Goal: Information Seeking & Learning: Find specific fact

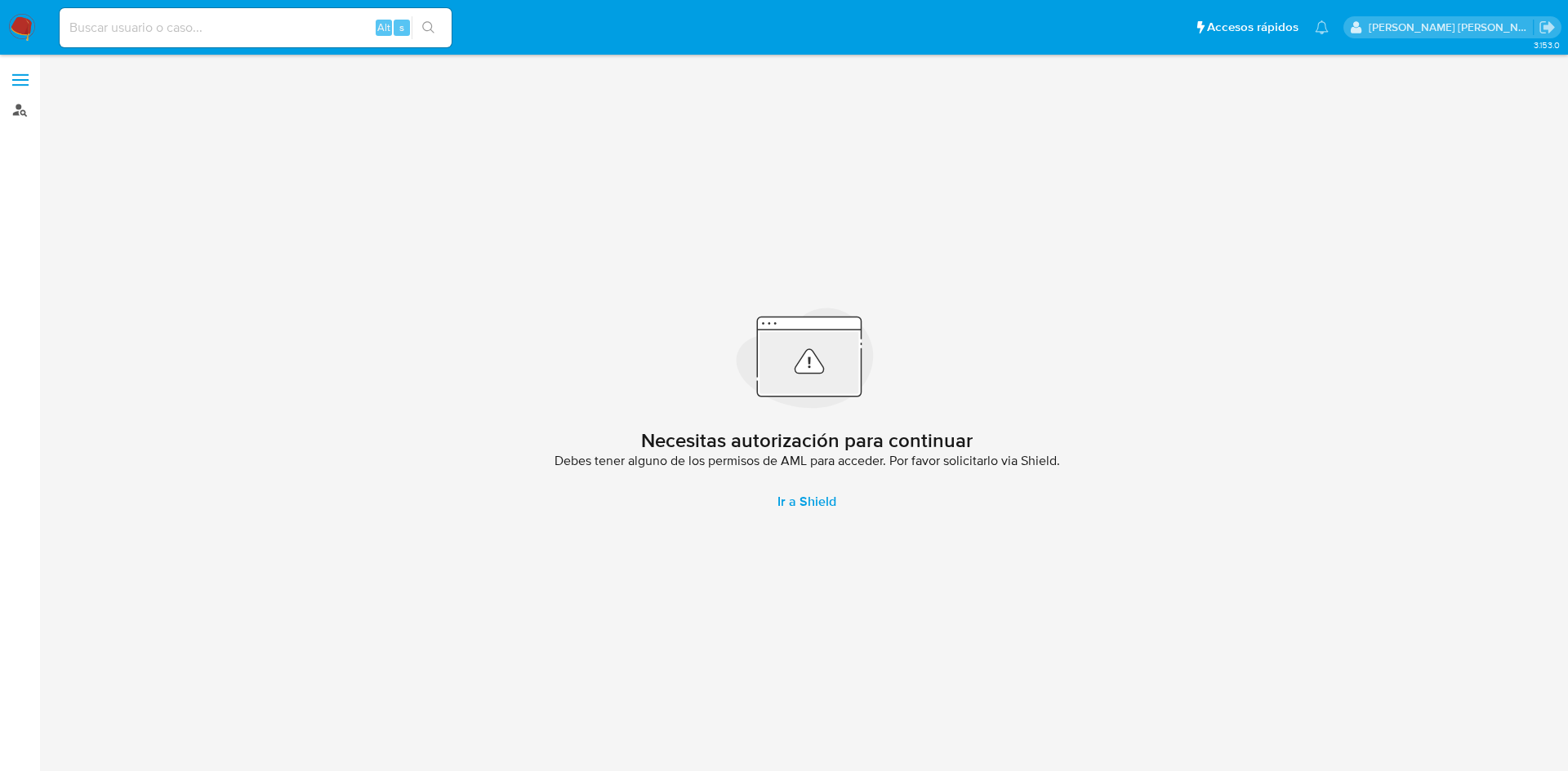
click at [23, 104] on link "Buscador de personas" at bounding box center [97, 110] width 195 height 25
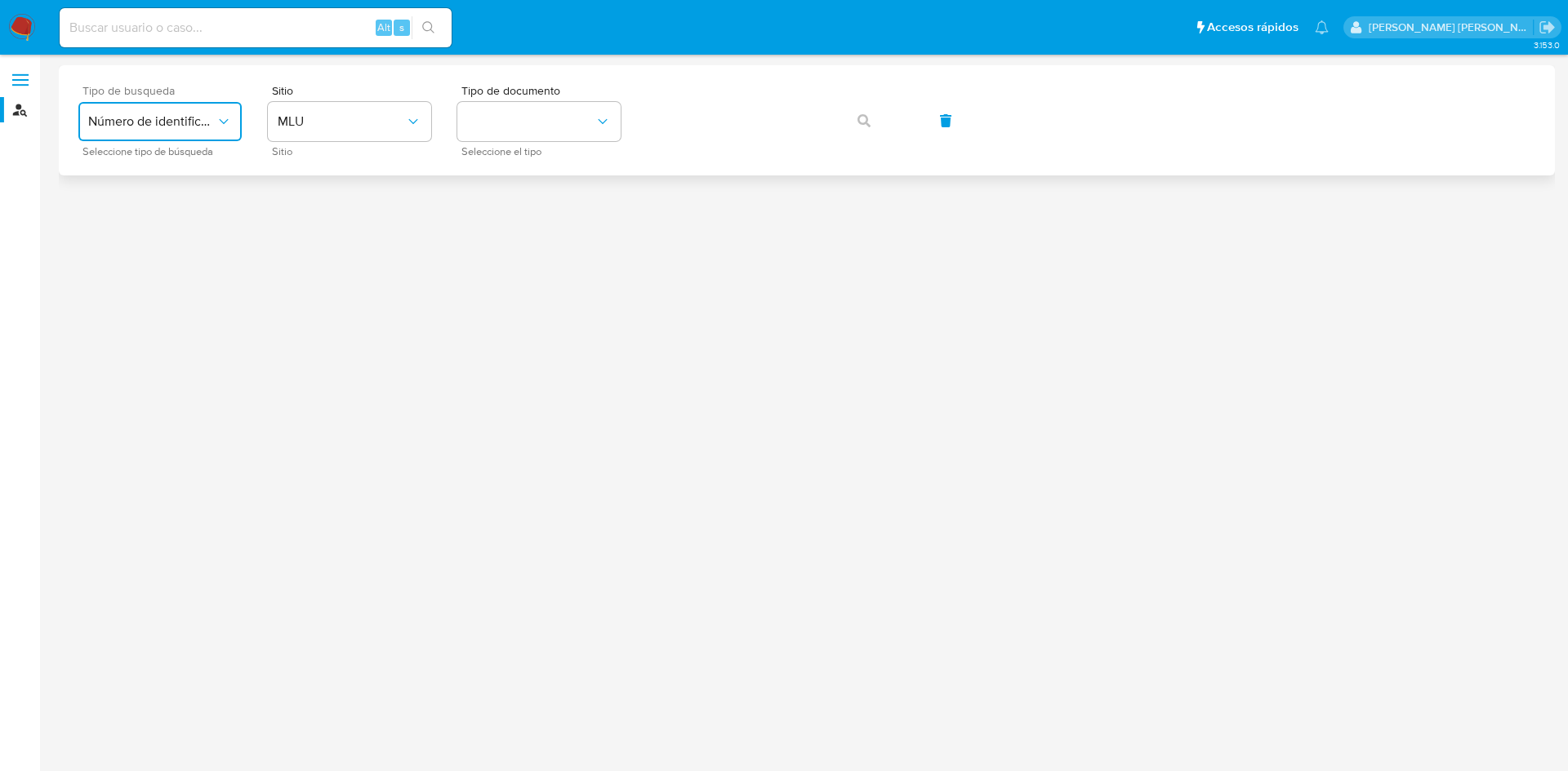
click at [151, 131] on button "Número de identificación" at bounding box center [160, 121] width 164 height 39
click at [159, 224] on div "User ID" at bounding box center [155, 221] width 134 height 39
click at [859, 120] on icon "button" at bounding box center [863, 120] width 13 height 13
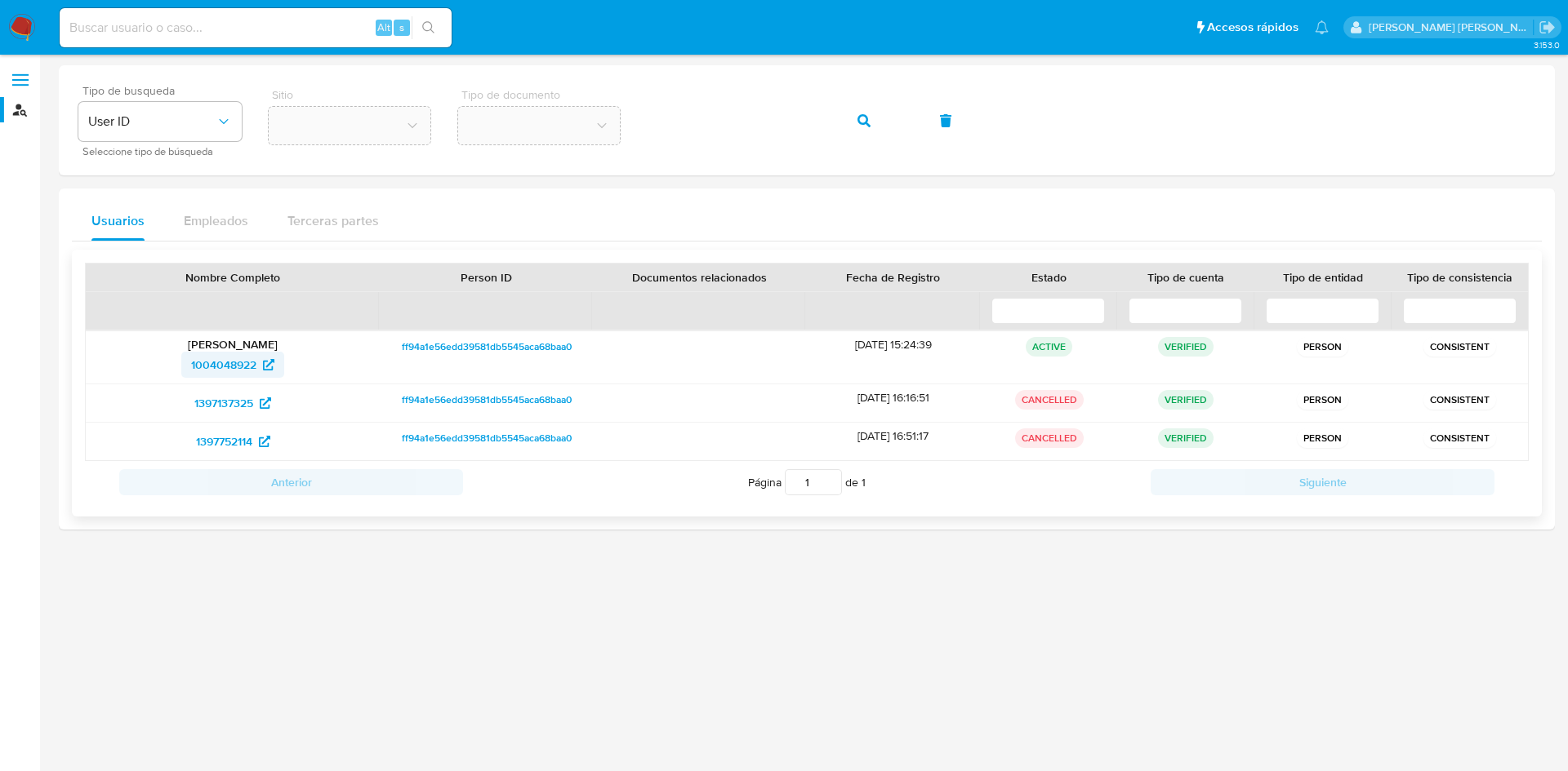
click at [229, 364] on span "1004048922" at bounding box center [223, 365] width 65 height 26
click at [169, 134] on button "User ID" at bounding box center [160, 121] width 164 height 39
click at [165, 164] on span "Número de identificación" at bounding box center [155, 174] width 134 height 33
click at [602, 120] on div "Tipo de busqueda Número de identificación Seleccione tipo de búsqueda Sitio Sit…" at bounding box center [807, 120] width 1457 height 71
click at [562, 131] on button "identificationType" at bounding box center [539, 121] width 164 height 39
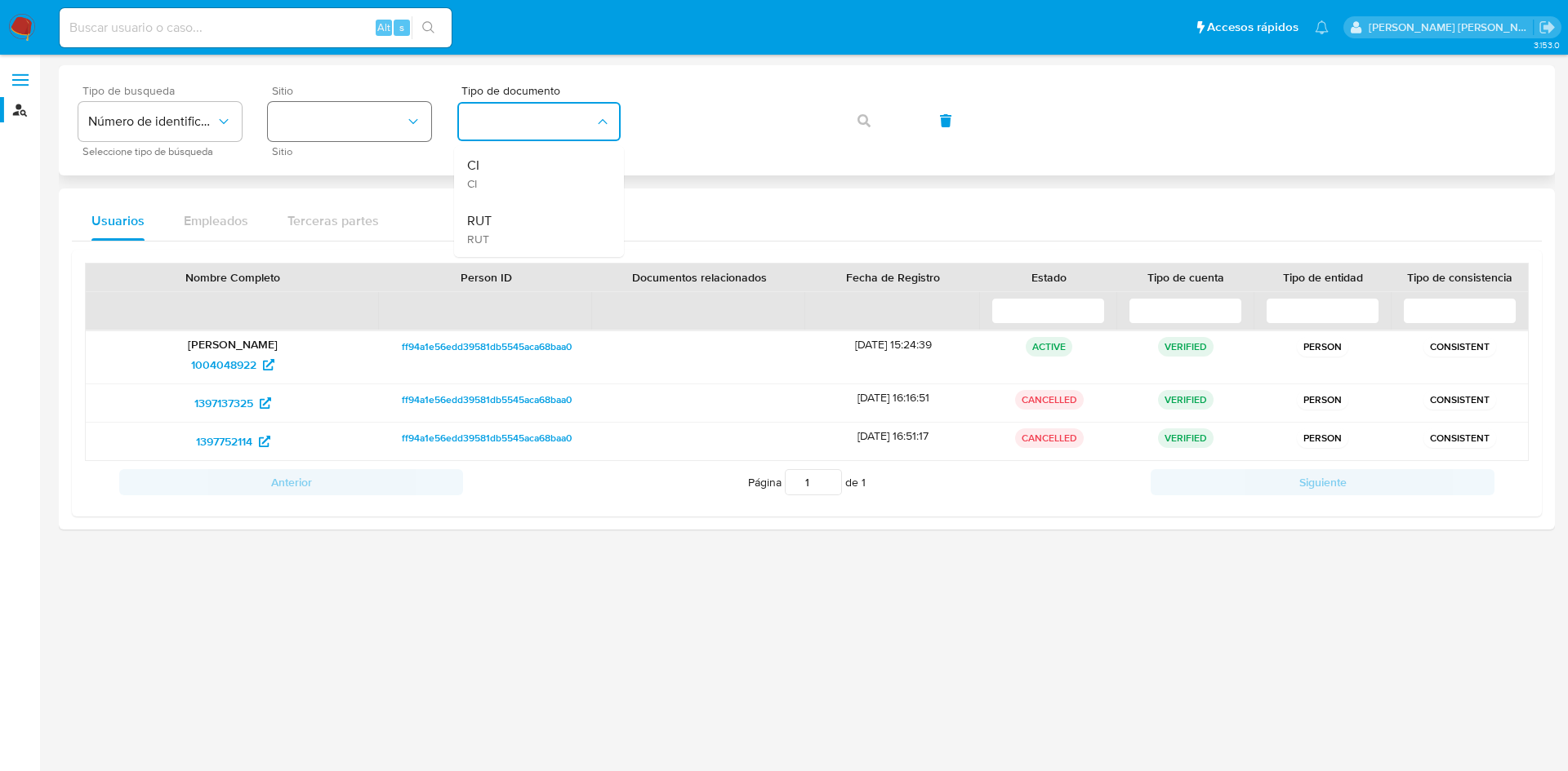
click at [378, 113] on button "site_id" at bounding box center [350, 121] width 164 height 39
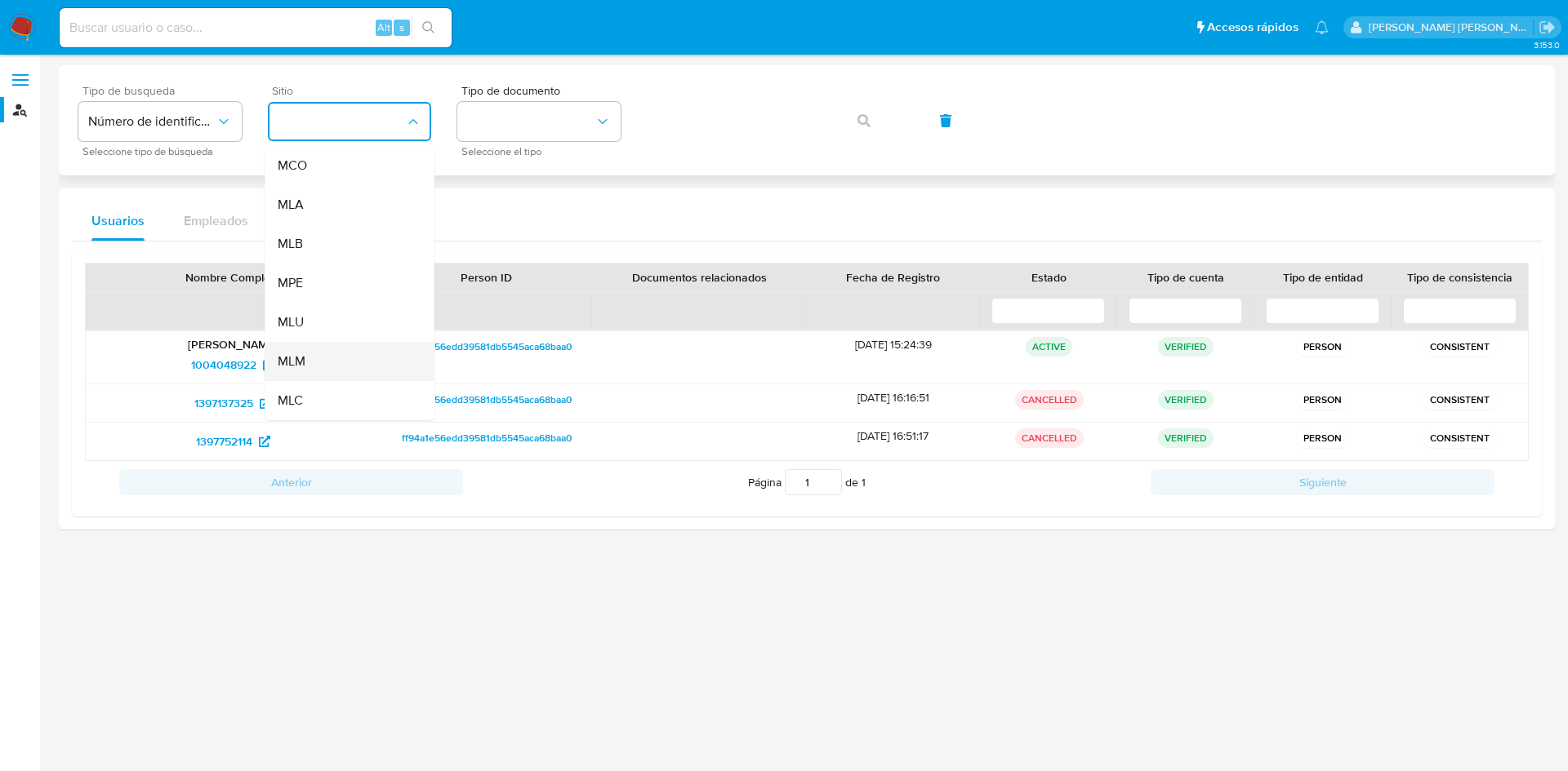
click at [352, 361] on div "MLM" at bounding box center [344, 361] width 134 height 39
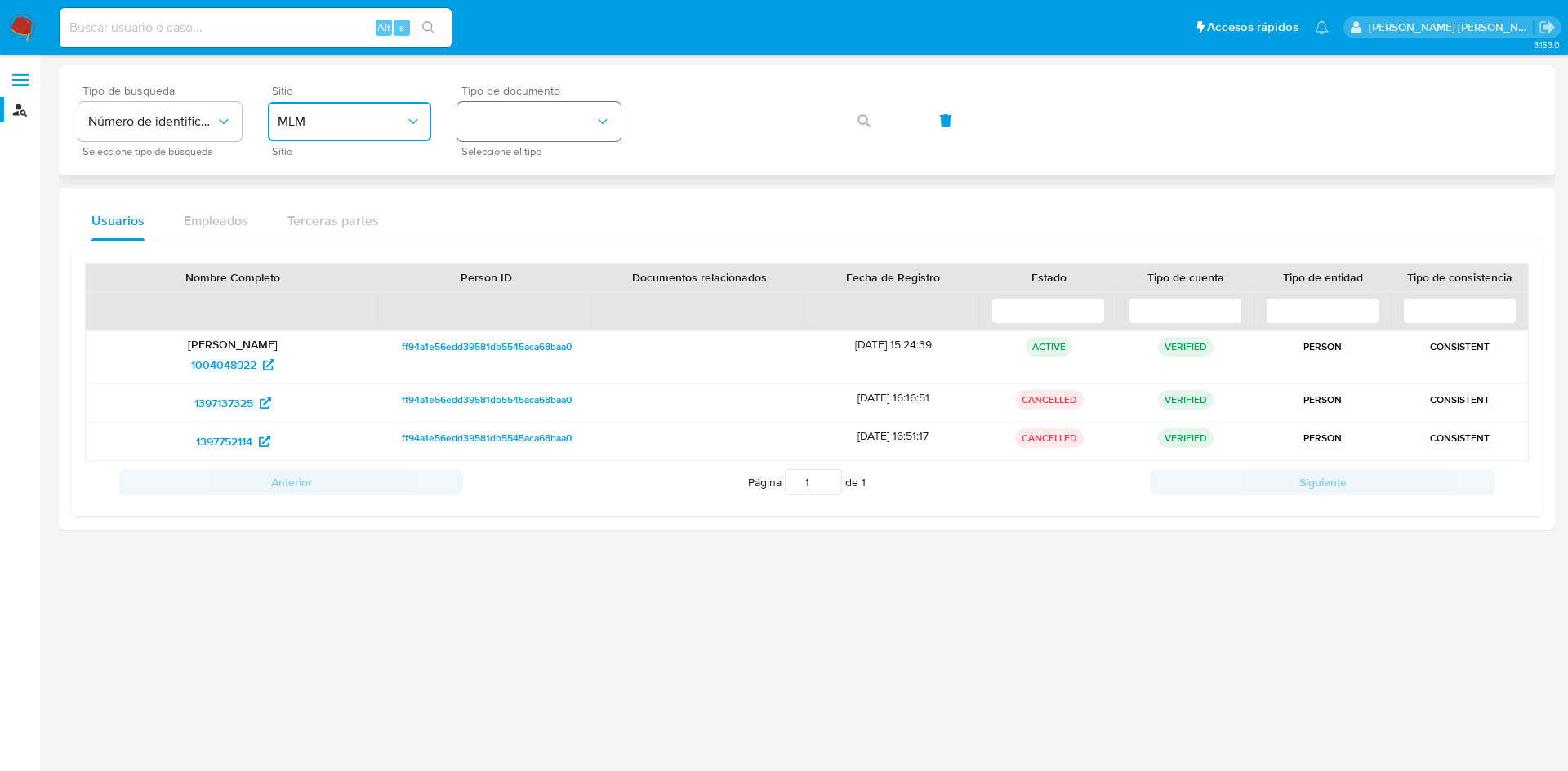
click at [582, 136] on button "identificationType" at bounding box center [539, 121] width 164 height 39
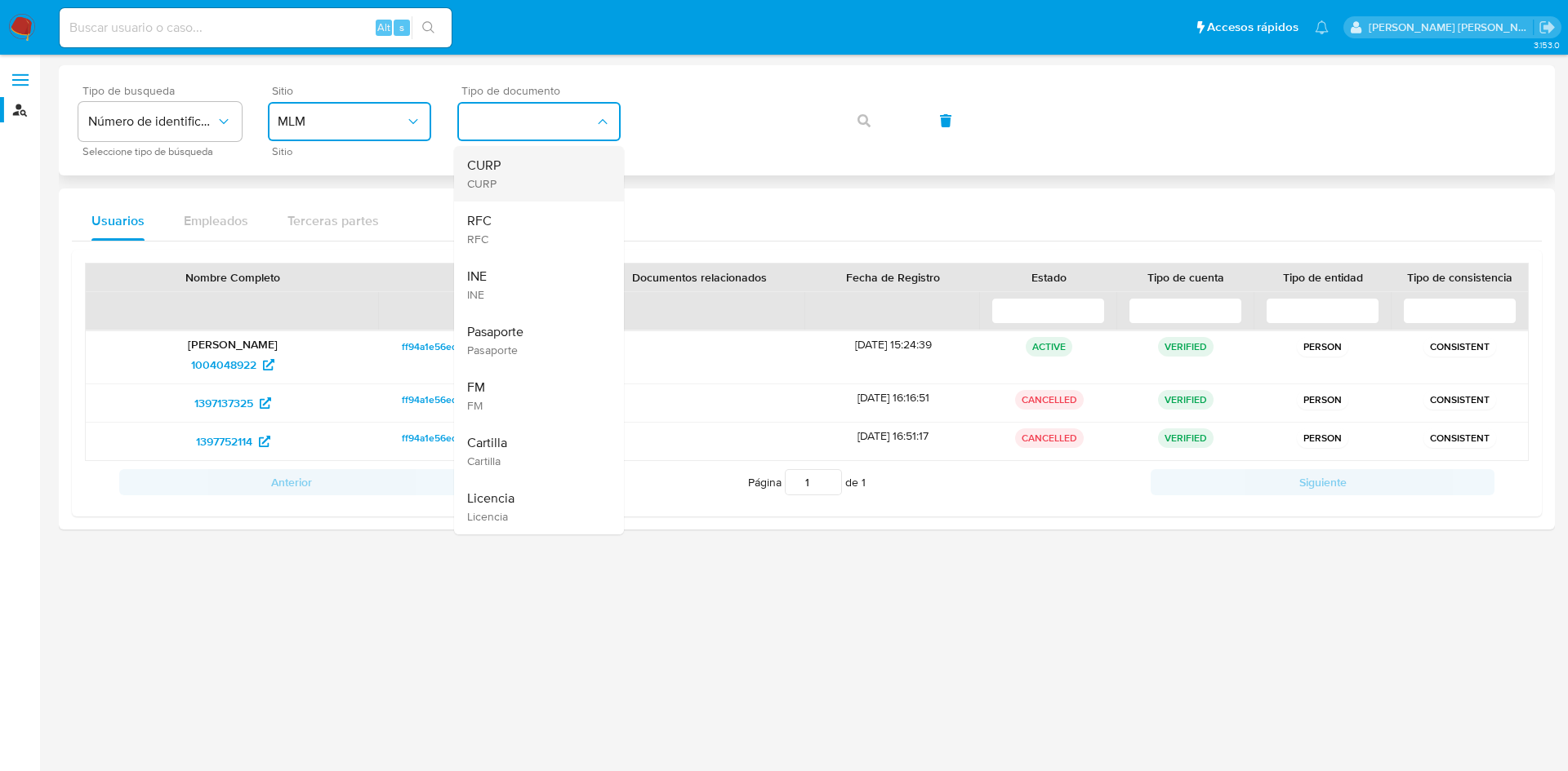
click at [570, 162] on div "CURP CURP" at bounding box center [534, 174] width 134 height 56
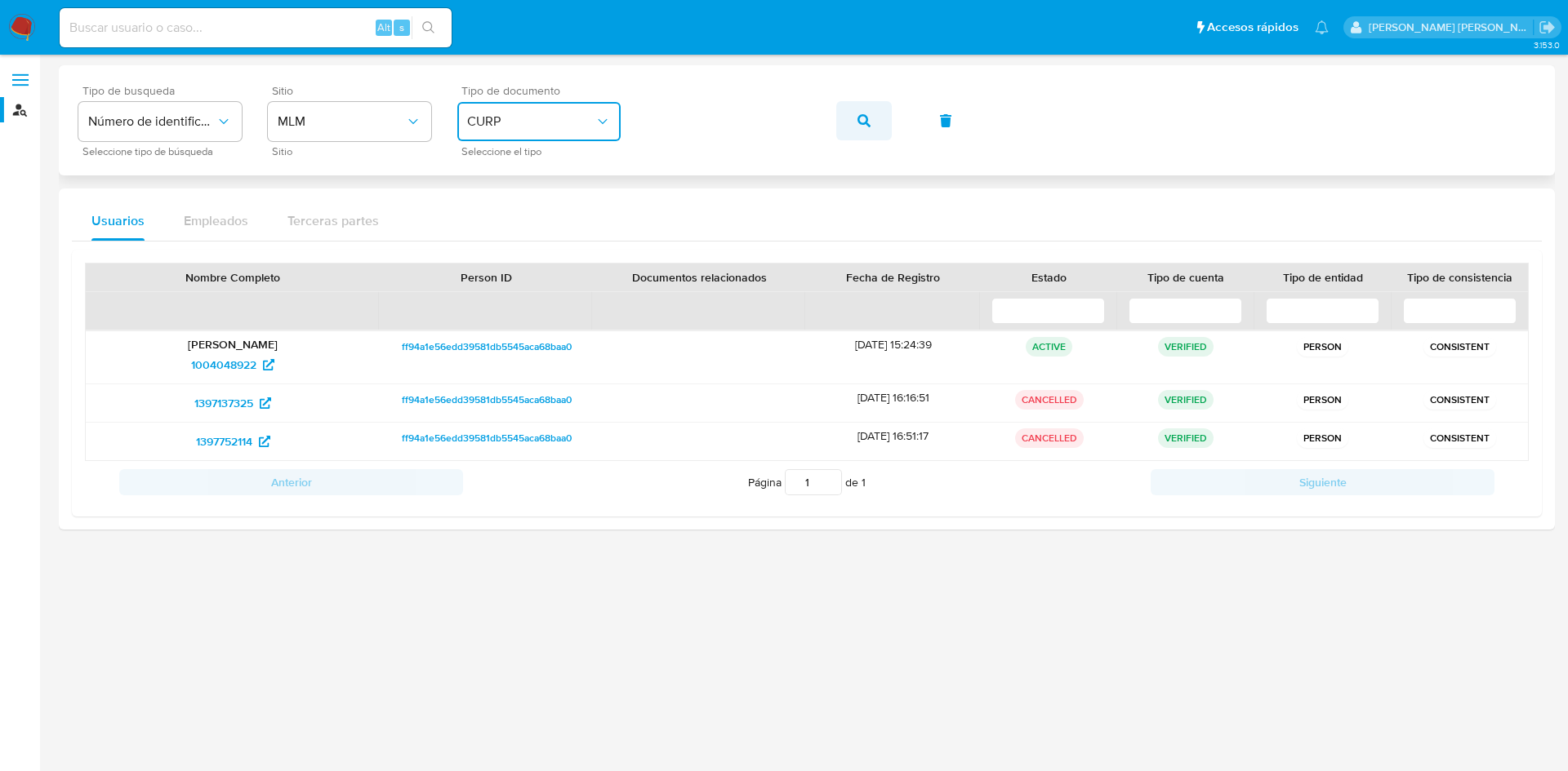
click at [861, 127] on span "button" at bounding box center [863, 120] width 13 height 36
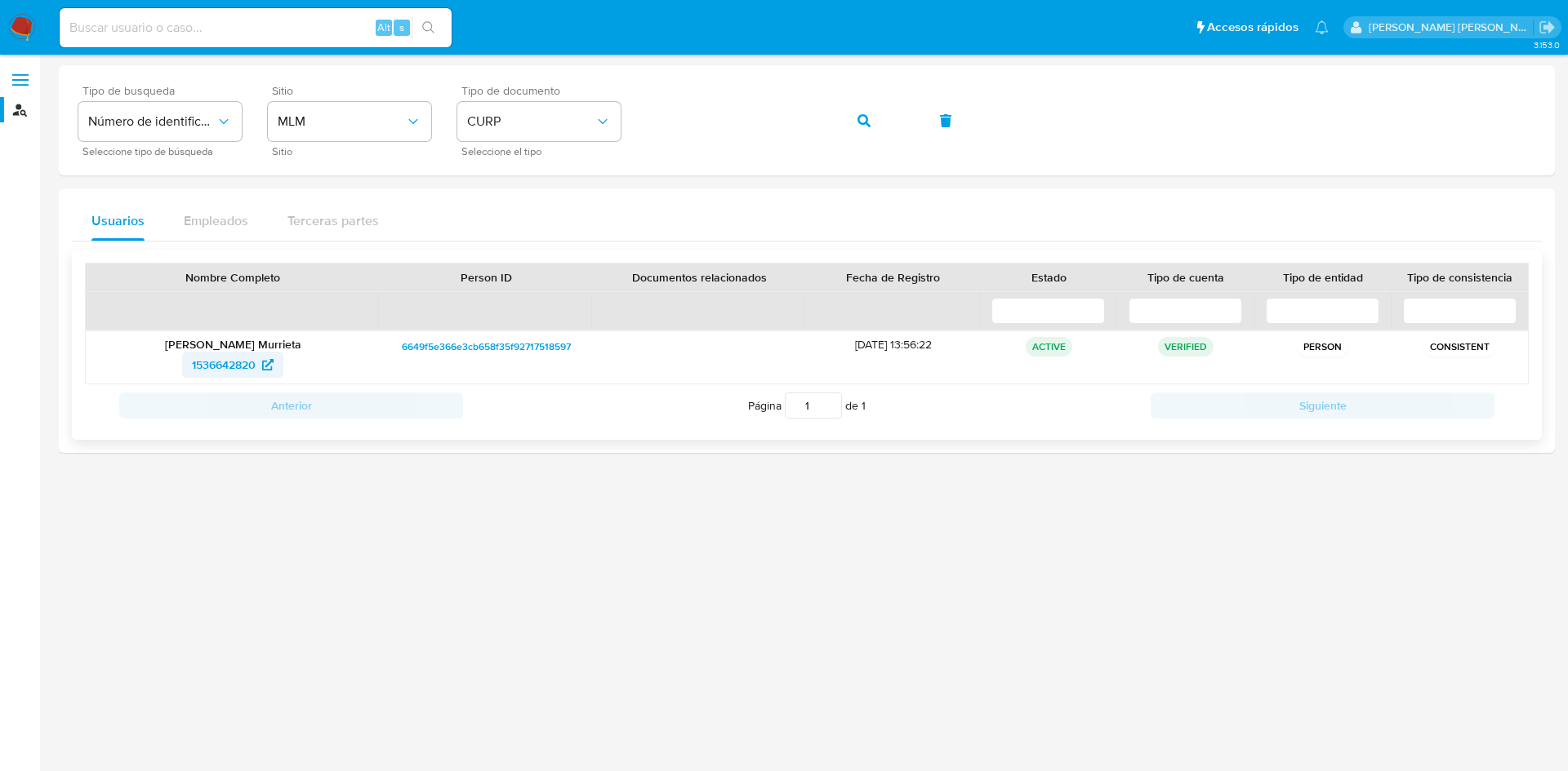
click at [248, 365] on span "1536642820" at bounding box center [224, 365] width 64 height 26
click at [865, 137] on div "Tipo de busqueda Número de identificación Seleccione tipo de búsqueda Sitio MLM…" at bounding box center [807, 120] width 1457 height 71
click at [865, 136] on span "button" at bounding box center [863, 120] width 13 height 36
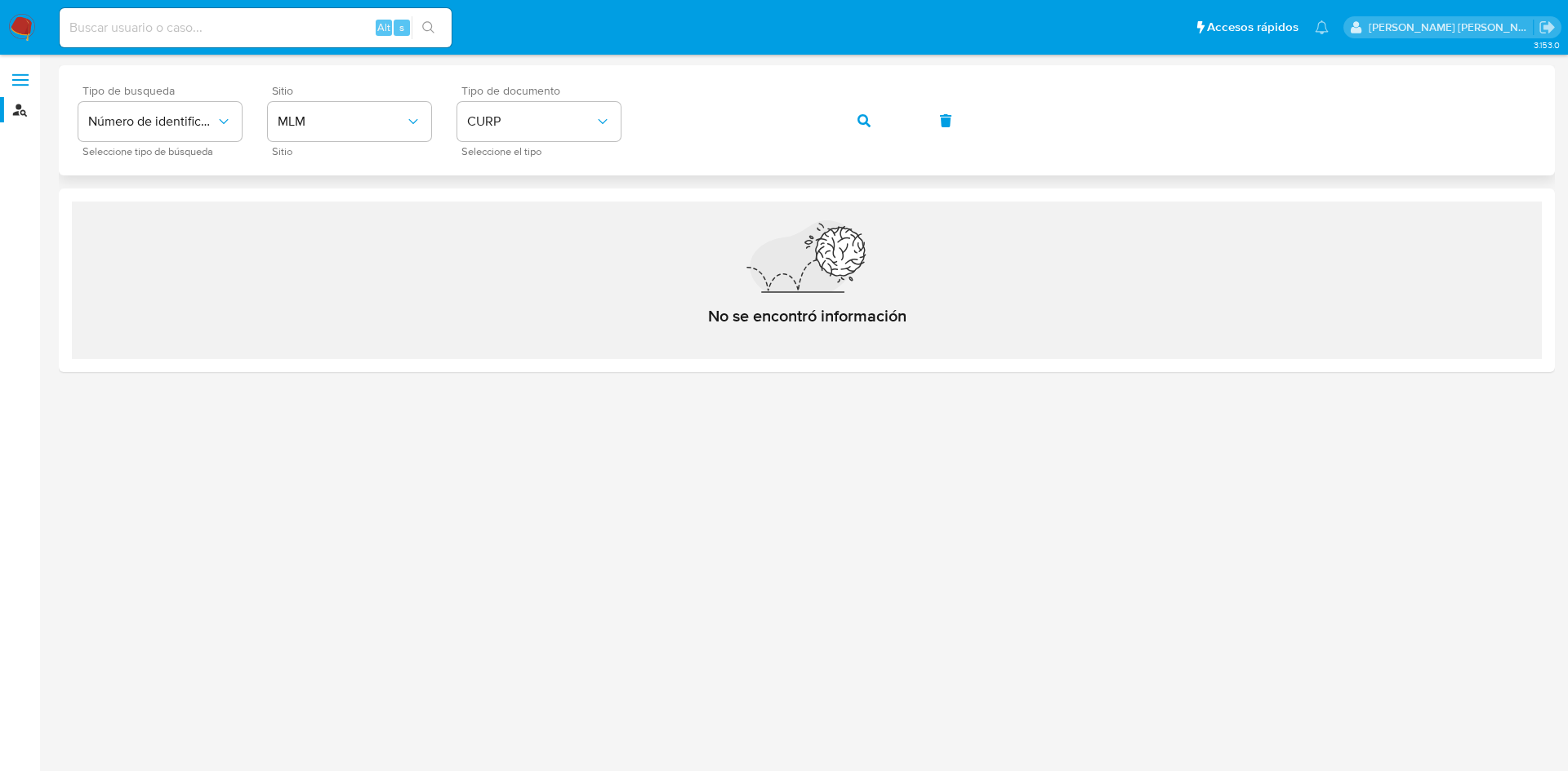
click at [865, 115] on icon "button" at bounding box center [863, 120] width 13 height 13
click at [856, 115] on button "button" at bounding box center [864, 120] width 56 height 39
click at [885, 154] on div "Tipo de busqueda Número de identificación Seleccione tipo de búsqueda Sitio MLM…" at bounding box center [807, 120] width 1457 height 71
click at [870, 122] on icon "button" at bounding box center [863, 120] width 13 height 13
click at [816, 137] on div "Tipo de busqueda Número de identificación Seleccione tipo de búsqueda Sitio MLM…" at bounding box center [807, 120] width 1457 height 71
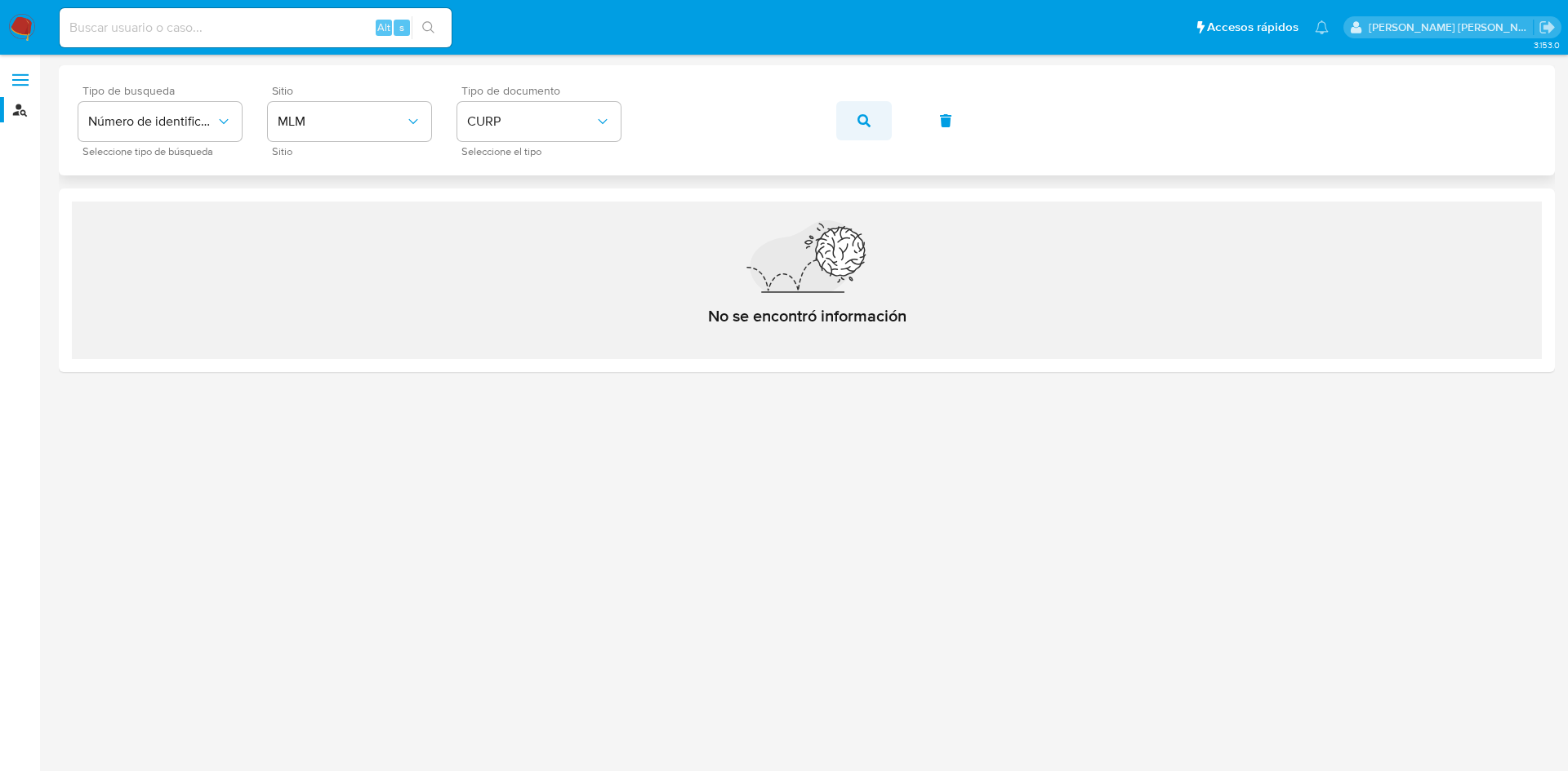
click at [859, 131] on span "button" at bounding box center [863, 120] width 13 height 36
click at [863, 134] on div "Tipo de busqueda Número de identificación Seleccione tipo de búsqueda Sitio MLM…" at bounding box center [807, 120] width 1457 height 71
click at [853, 130] on button "button" at bounding box center [864, 120] width 56 height 39
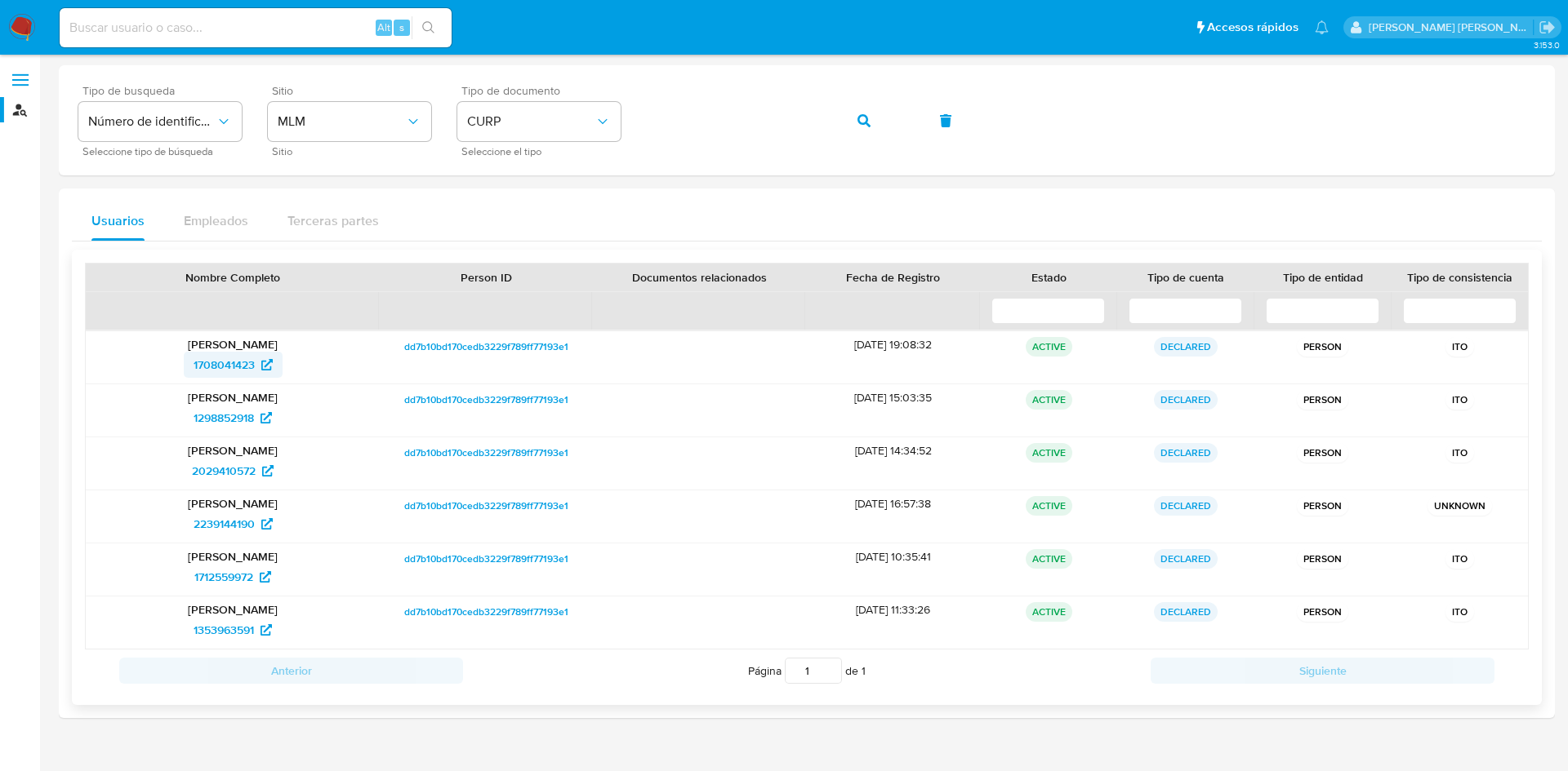
click at [268, 365] on icon at bounding box center [267, 365] width 12 height 12
click at [263, 422] on icon at bounding box center [266, 418] width 12 height 12
click at [259, 472] on span "2029410572" at bounding box center [233, 470] width 82 height 26
click at [259, 522] on span "2239144190" at bounding box center [234, 523] width 79 height 26
click at [255, 571] on span "1712559972" at bounding box center [233, 576] width 77 height 26
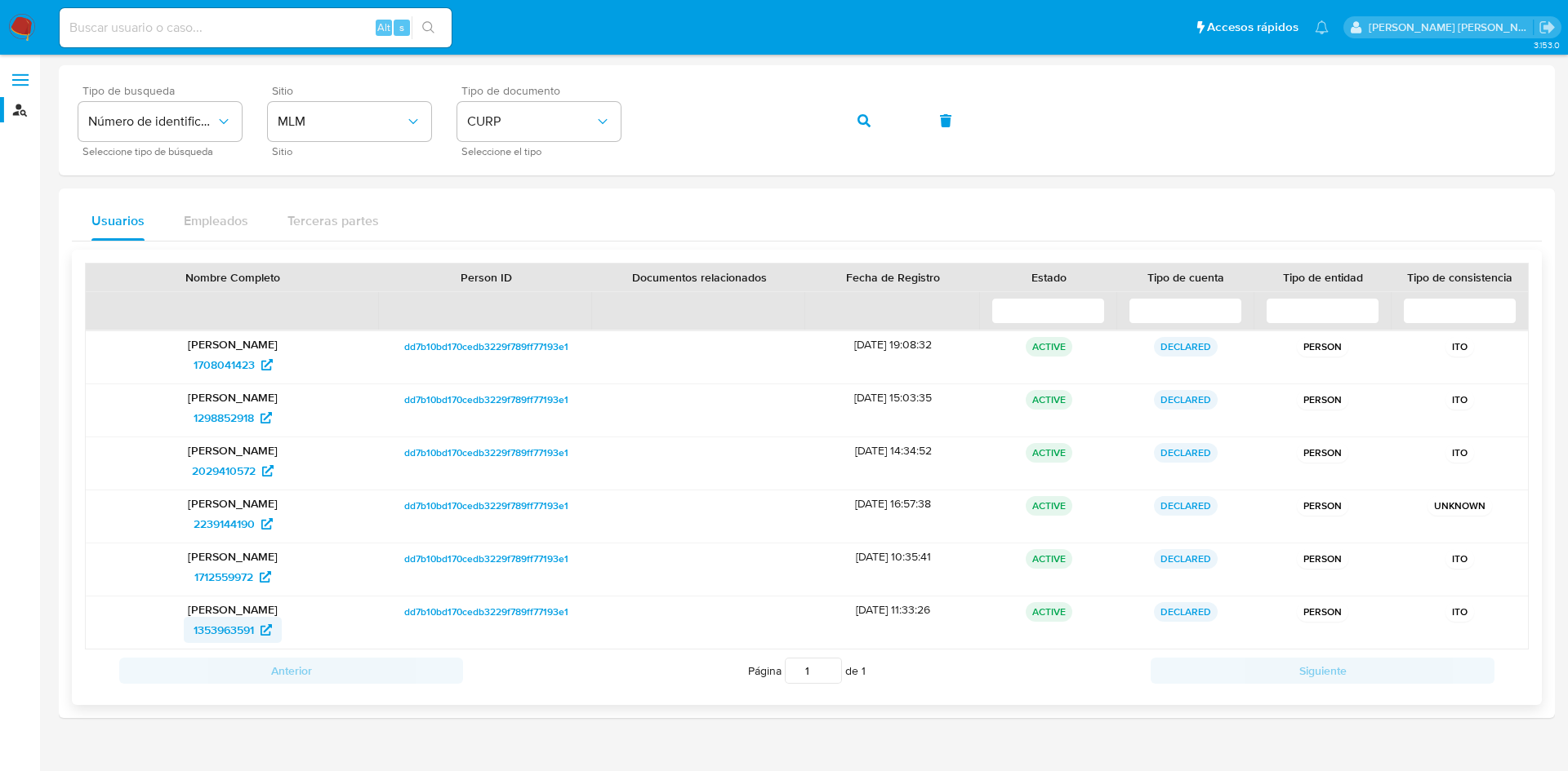
click at [250, 627] on span "1353963591" at bounding box center [224, 629] width 61 height 26
click at [840, 126] on div "Tipo de busqueda Número de identificación Seleccione tipo de búsqueda Sitio MLM…" at bounding box center [807, 120] width 1457 height 71
click at [856, 124] on button "button" at bounding box center [864, 120] width 56 height 39
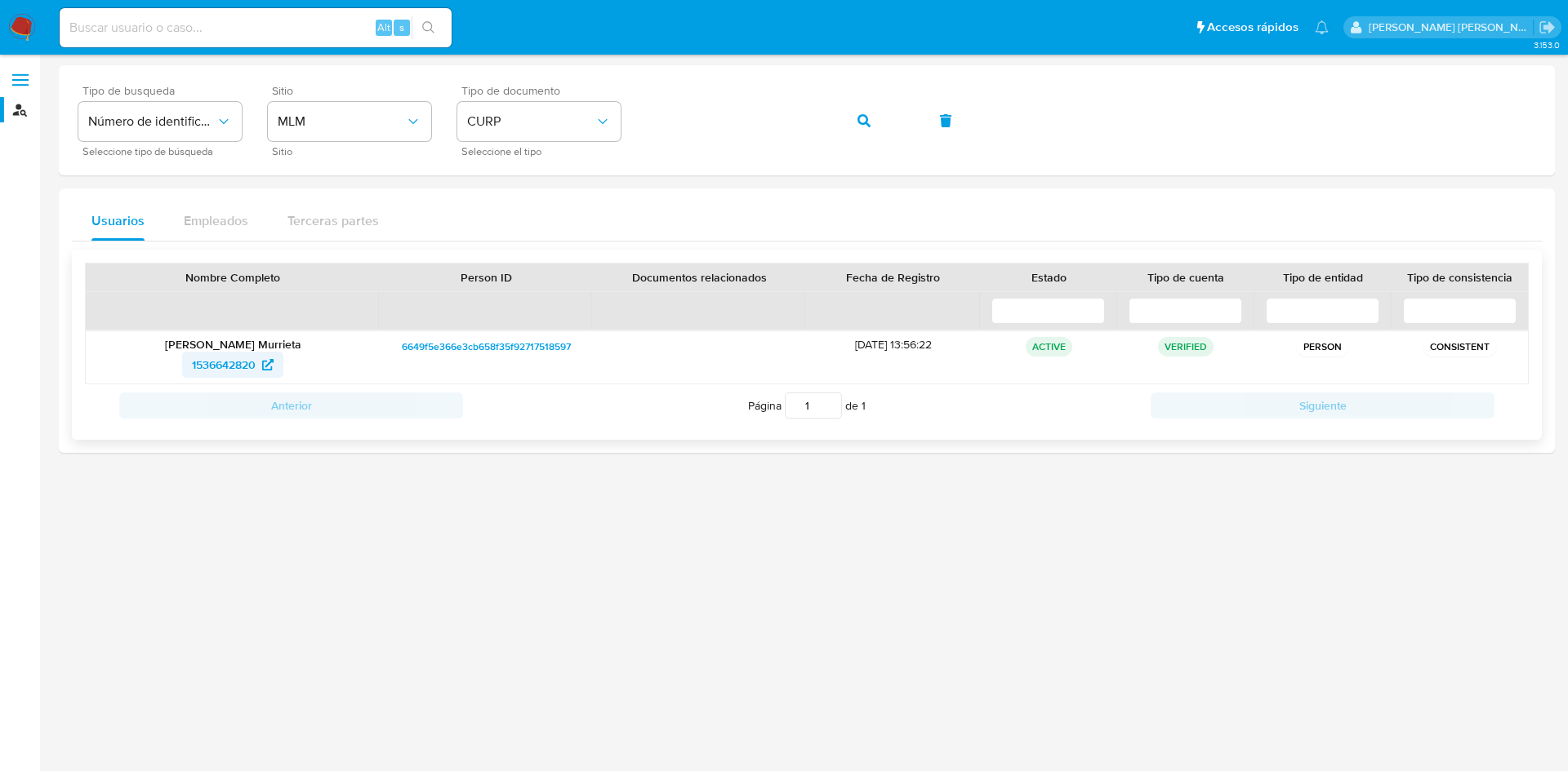
click at [239, 370] on span "1536642820" at bounding box center [224, 365] width 64 height 26
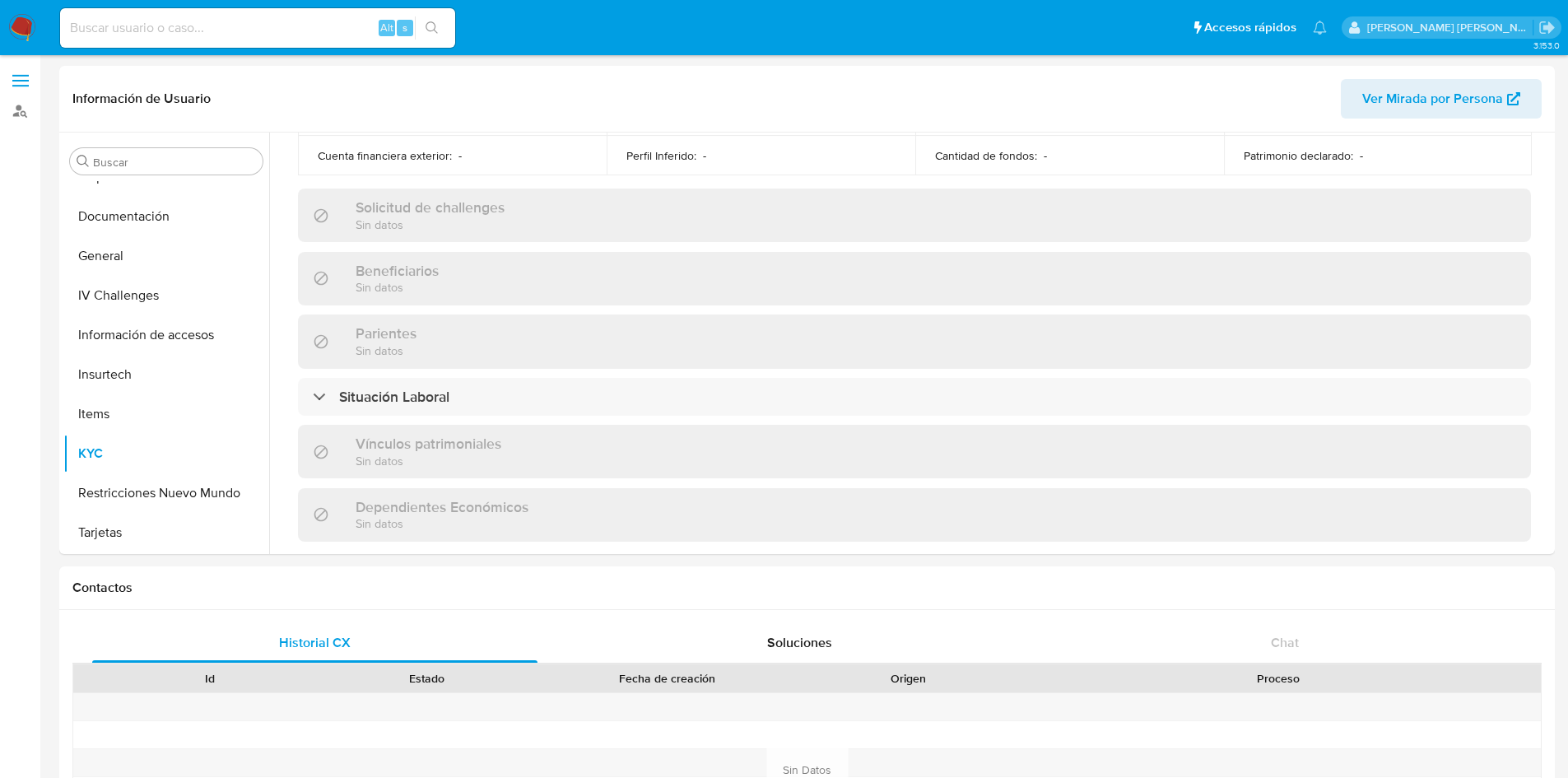
scroll to position [1019, 0]
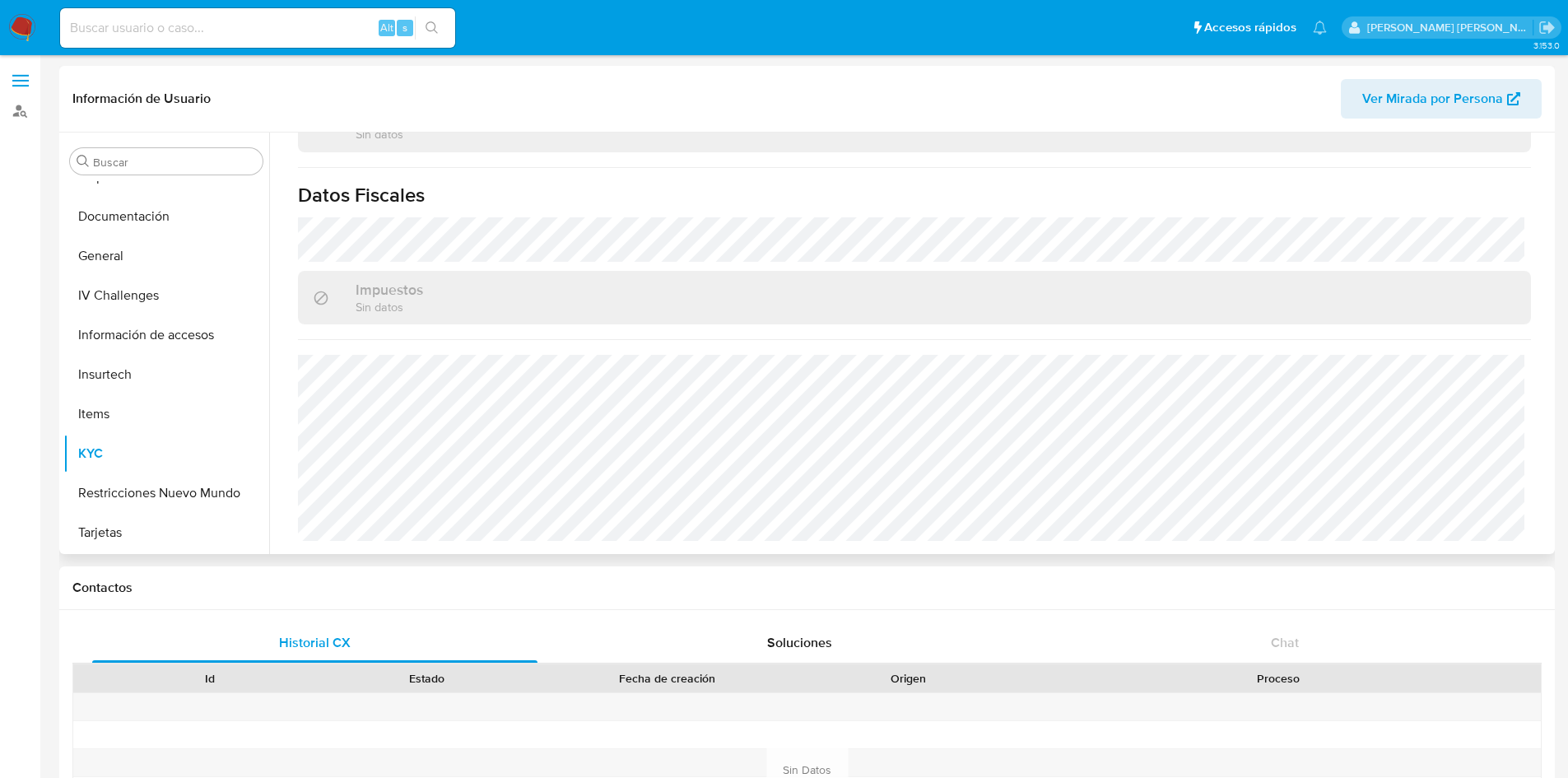
select select "10"
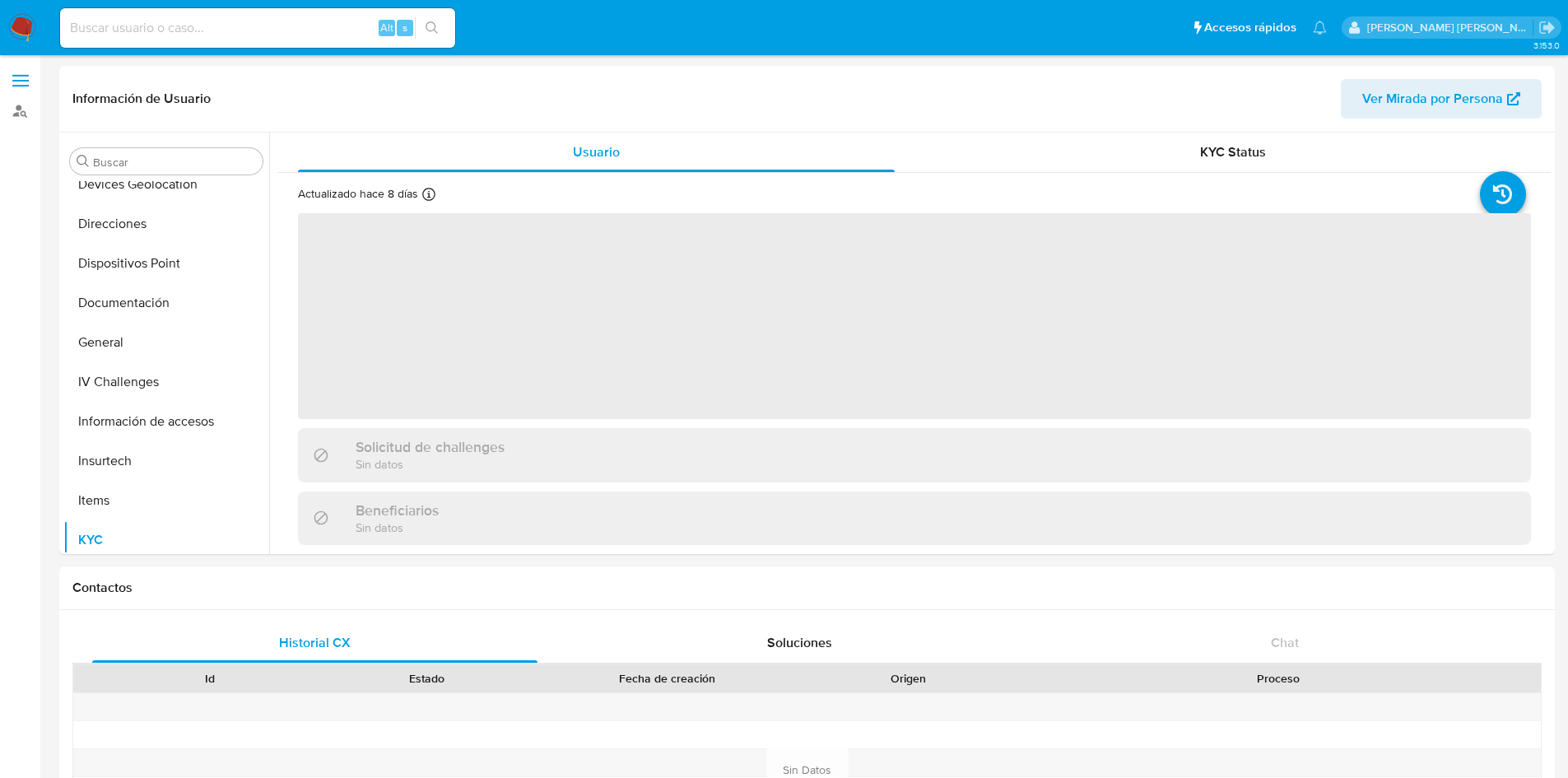
scroll to position [301, 0]
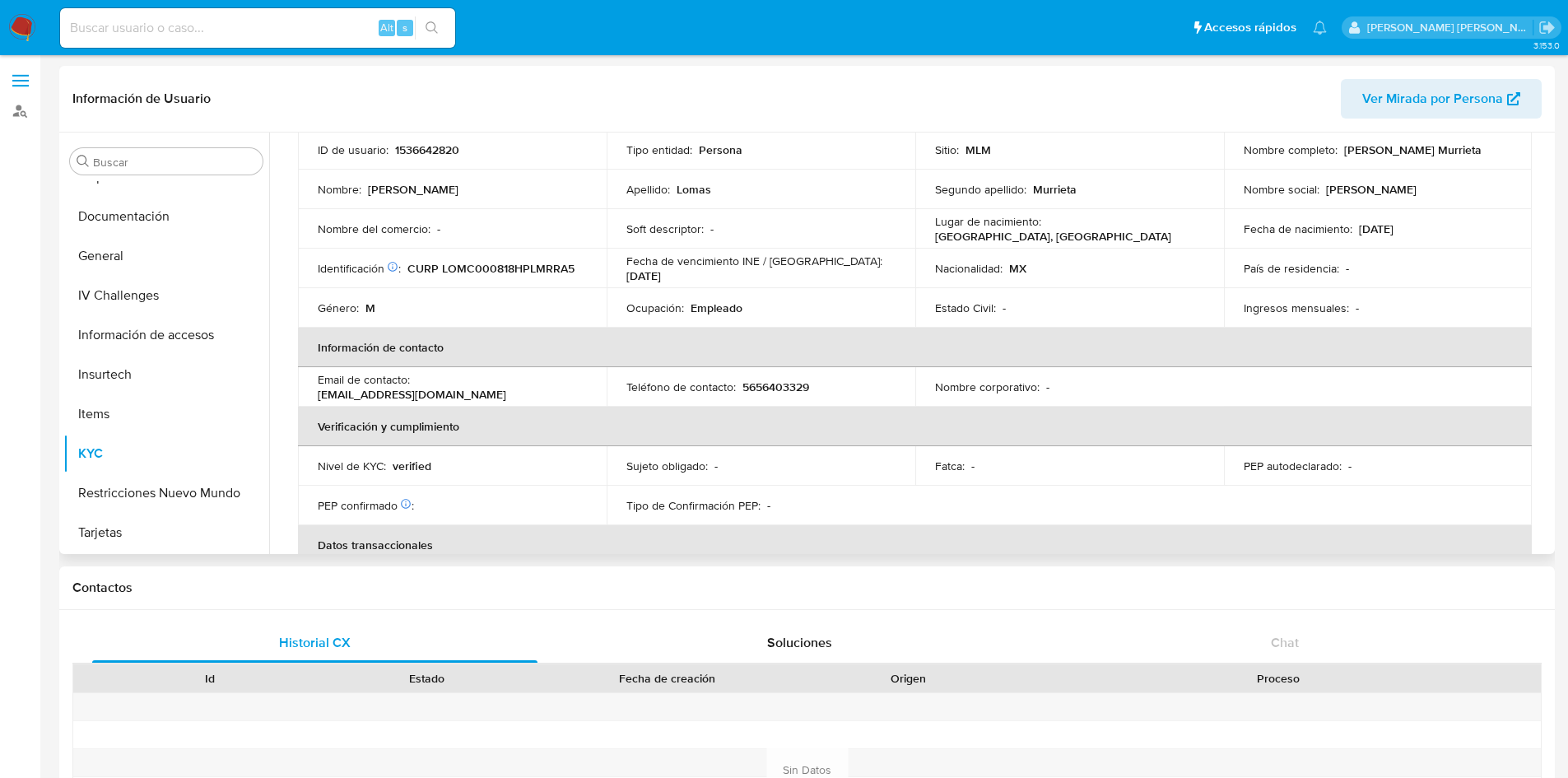
select select "10"
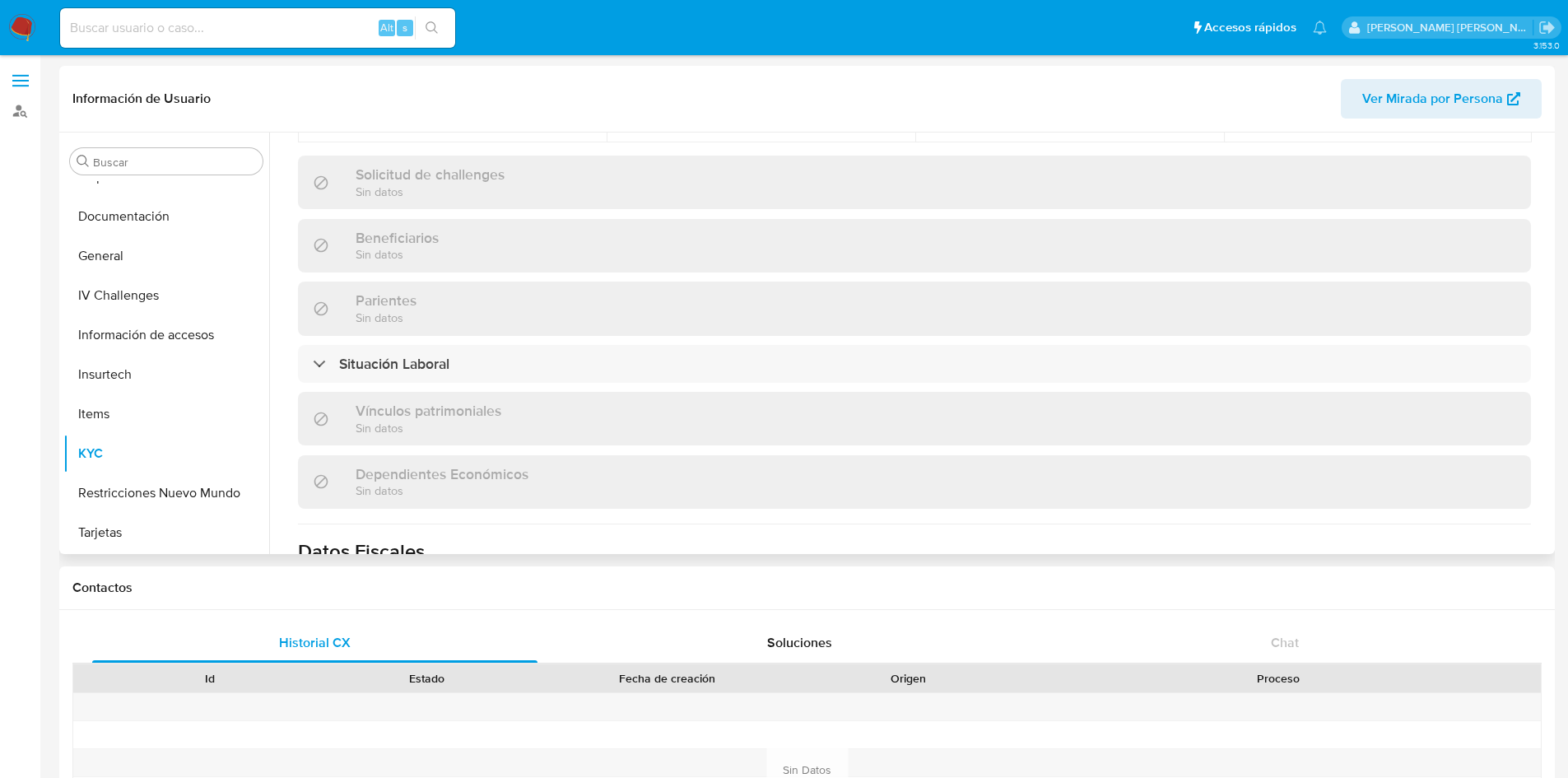
scroll to position [1019, 0]
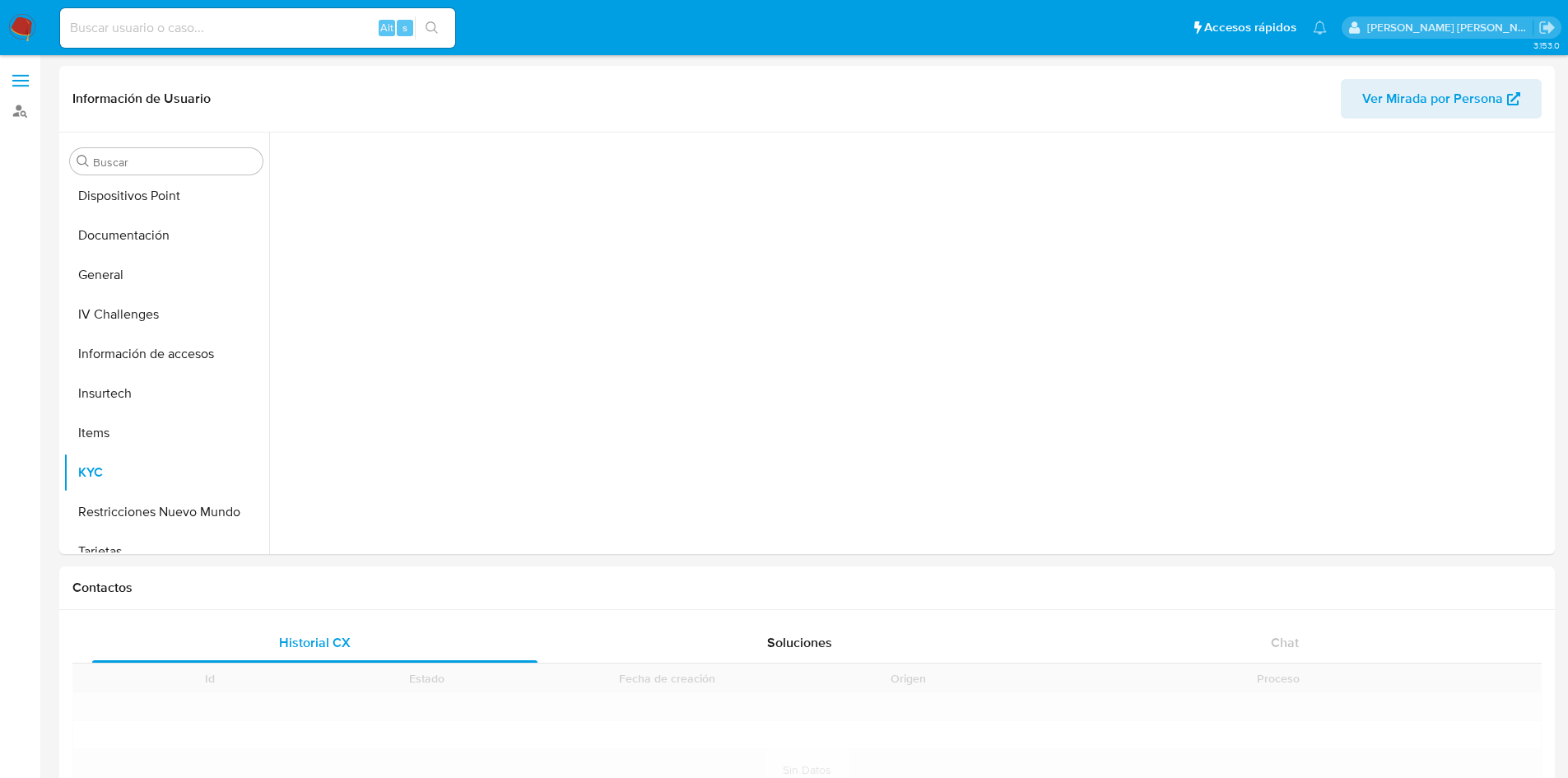
scroll to position [301, 0]
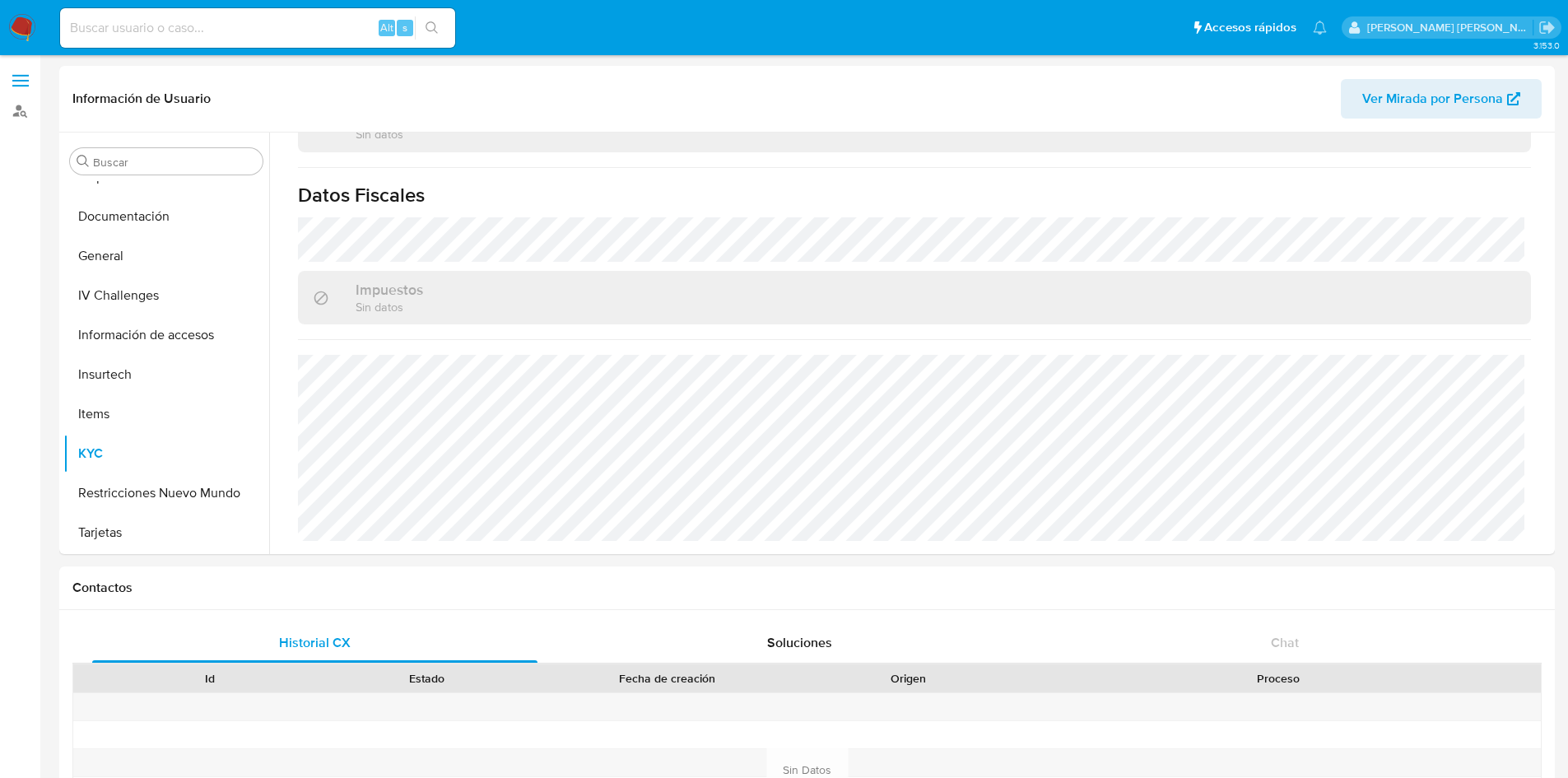
select select "10"
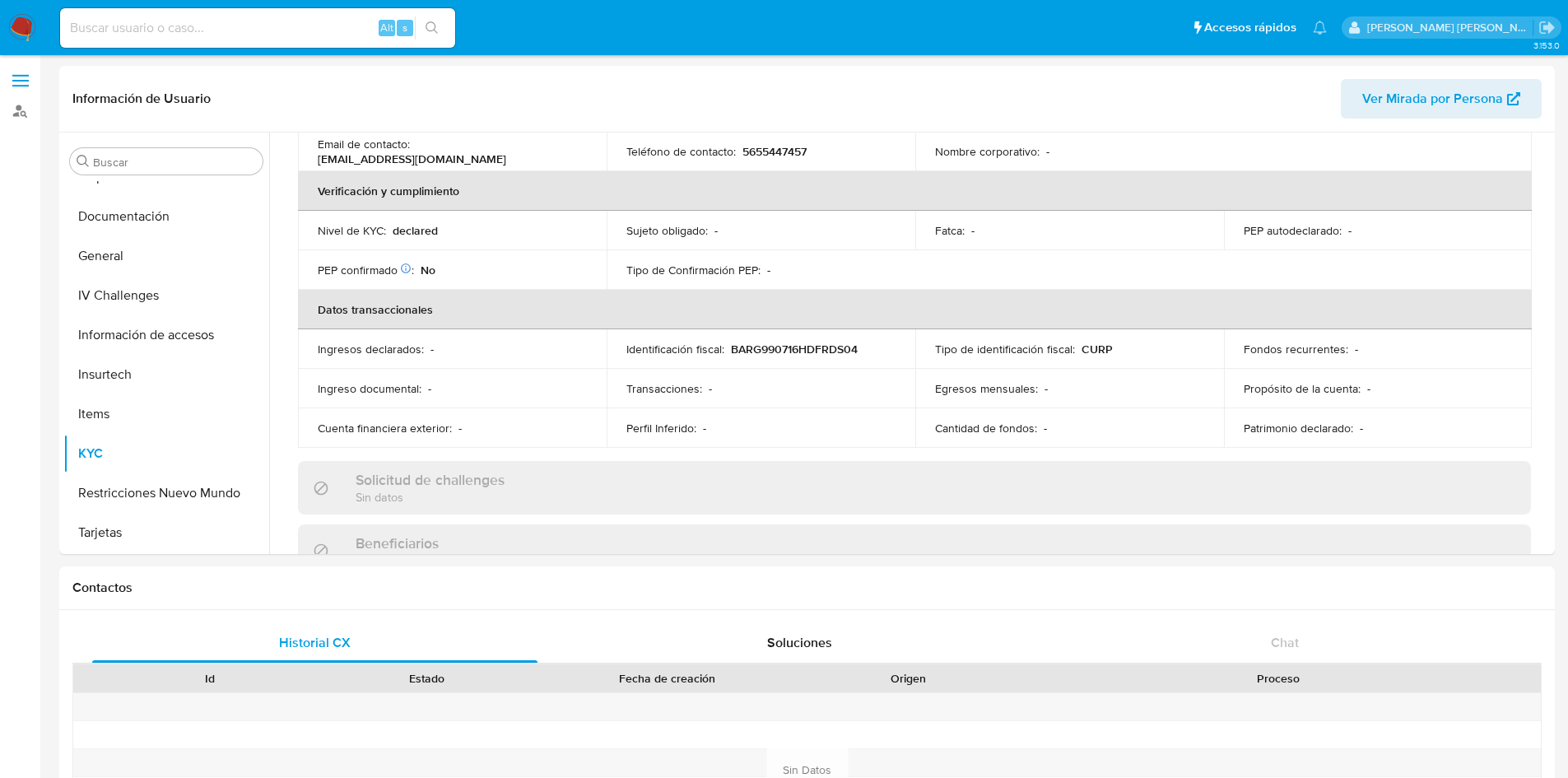
scroll to position [0, 0]
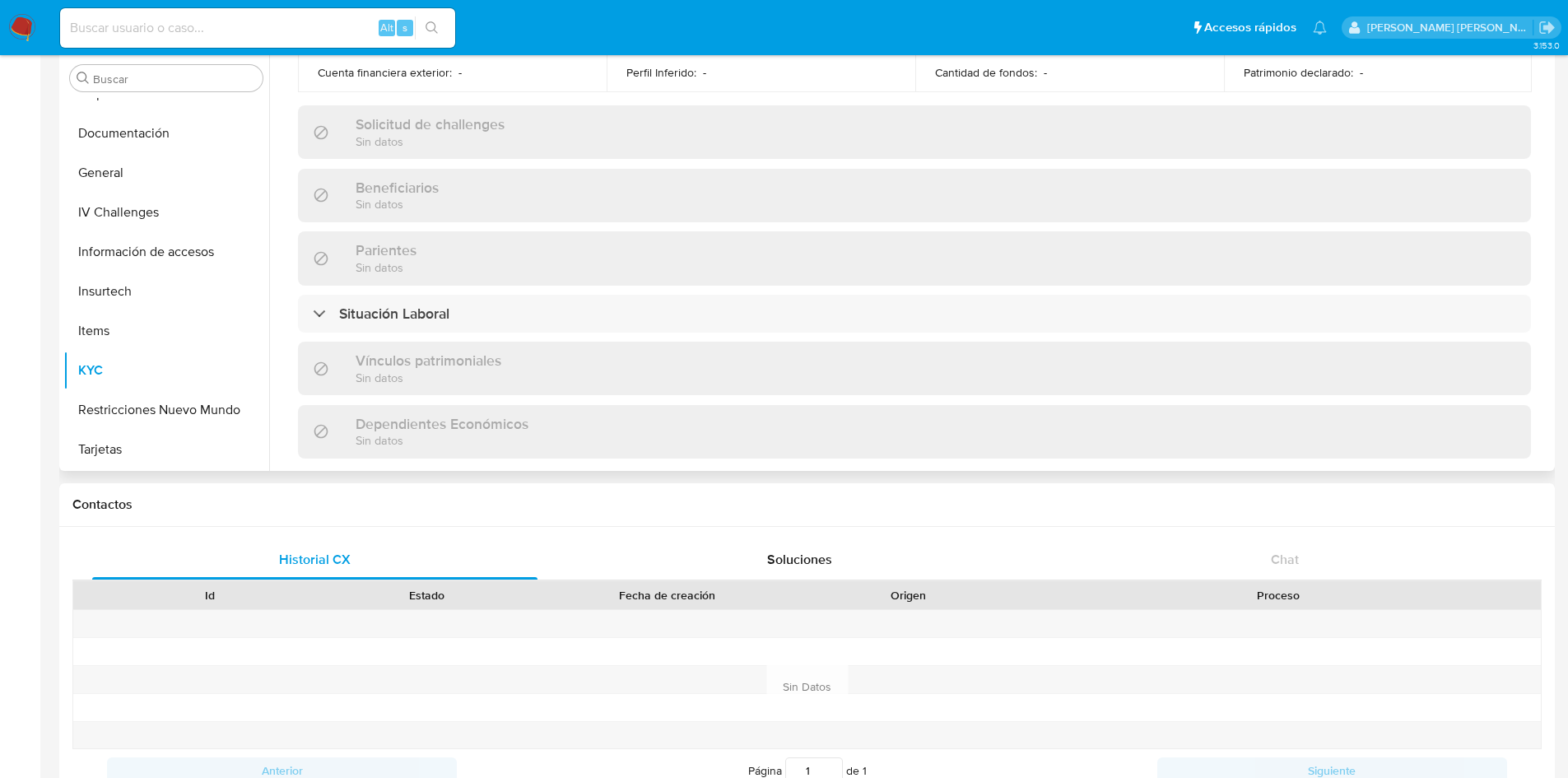
scroll to position [1019, 0]
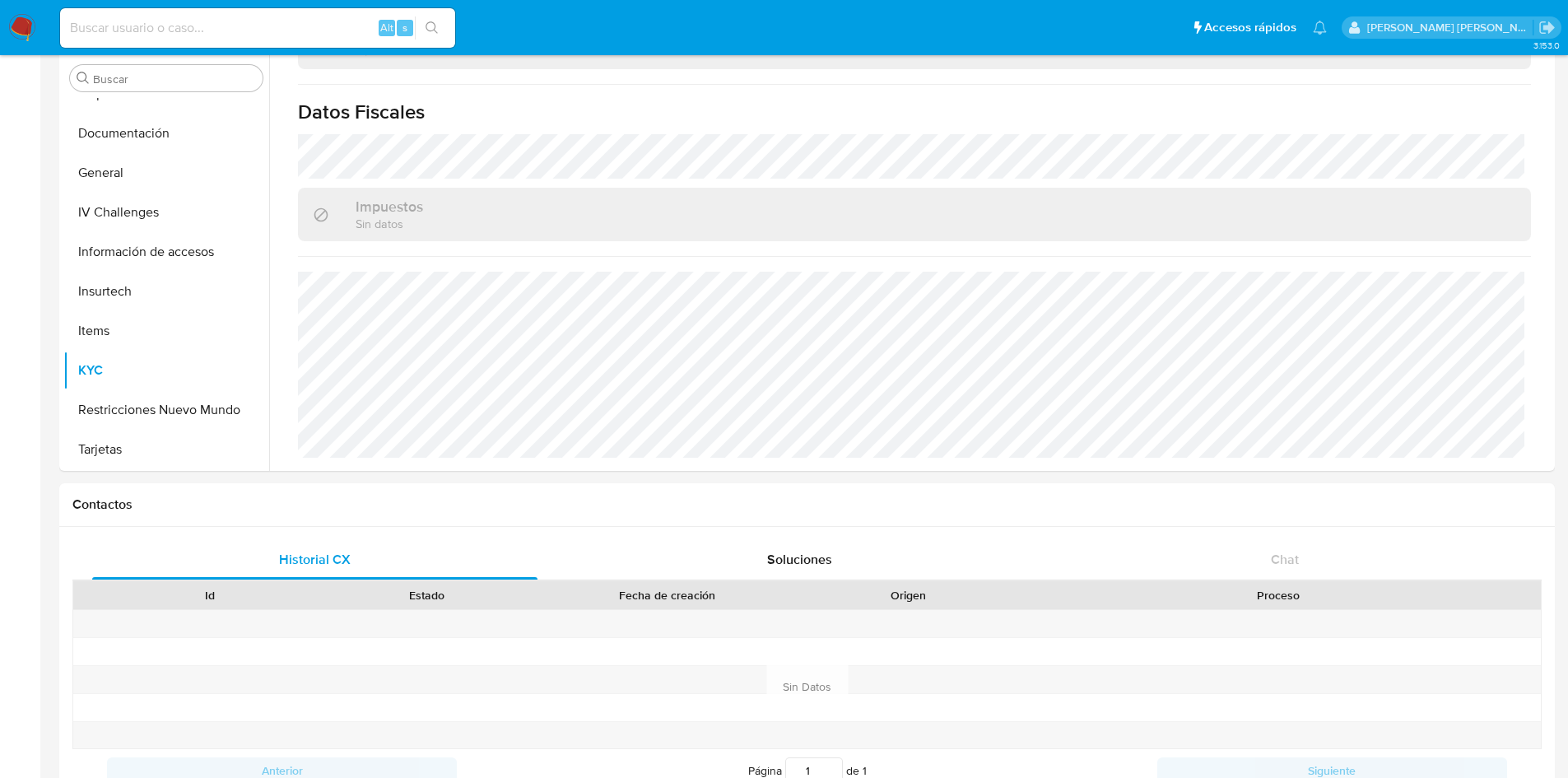
select select "10"
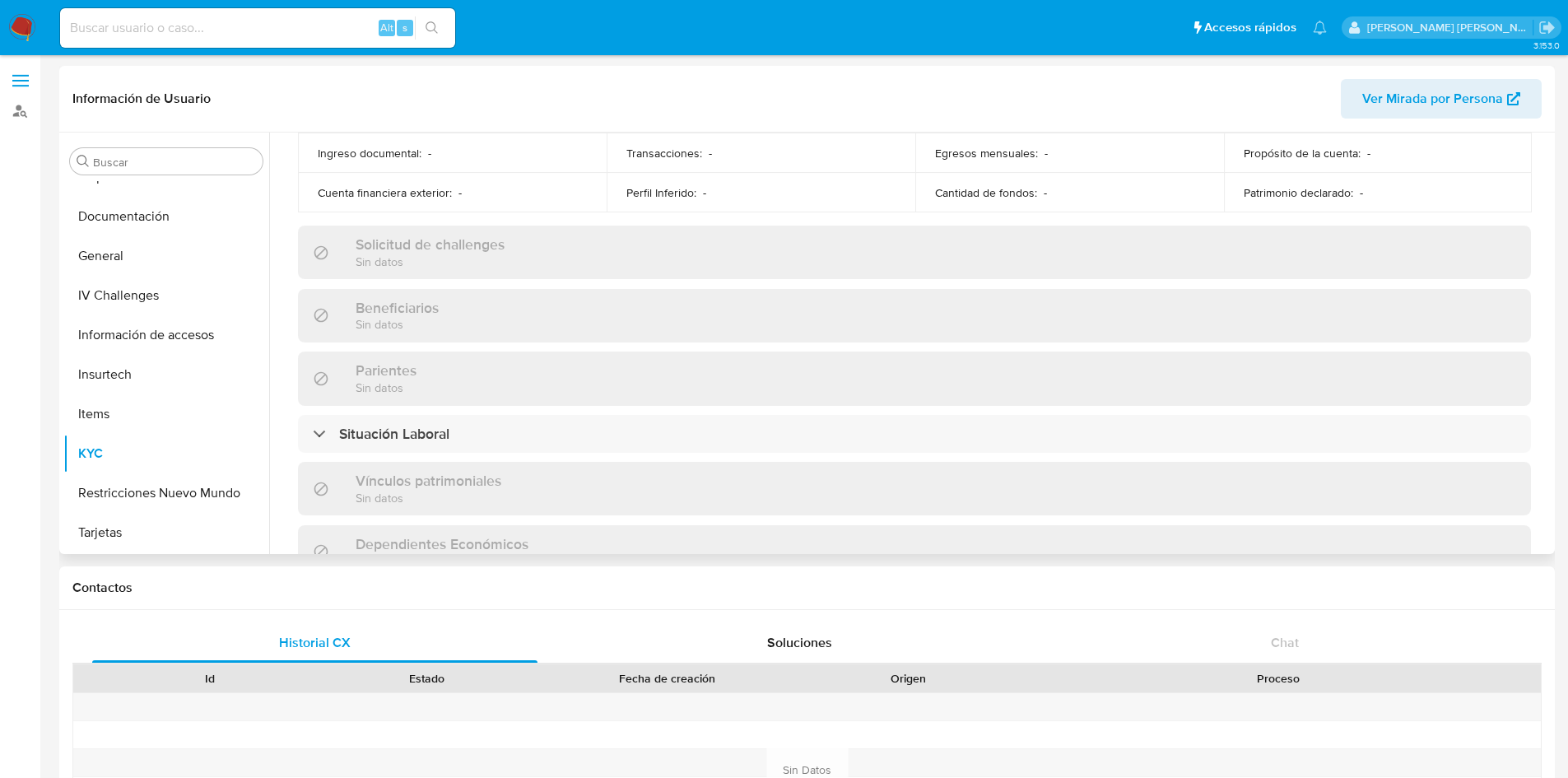
scroll to position [982, 0]
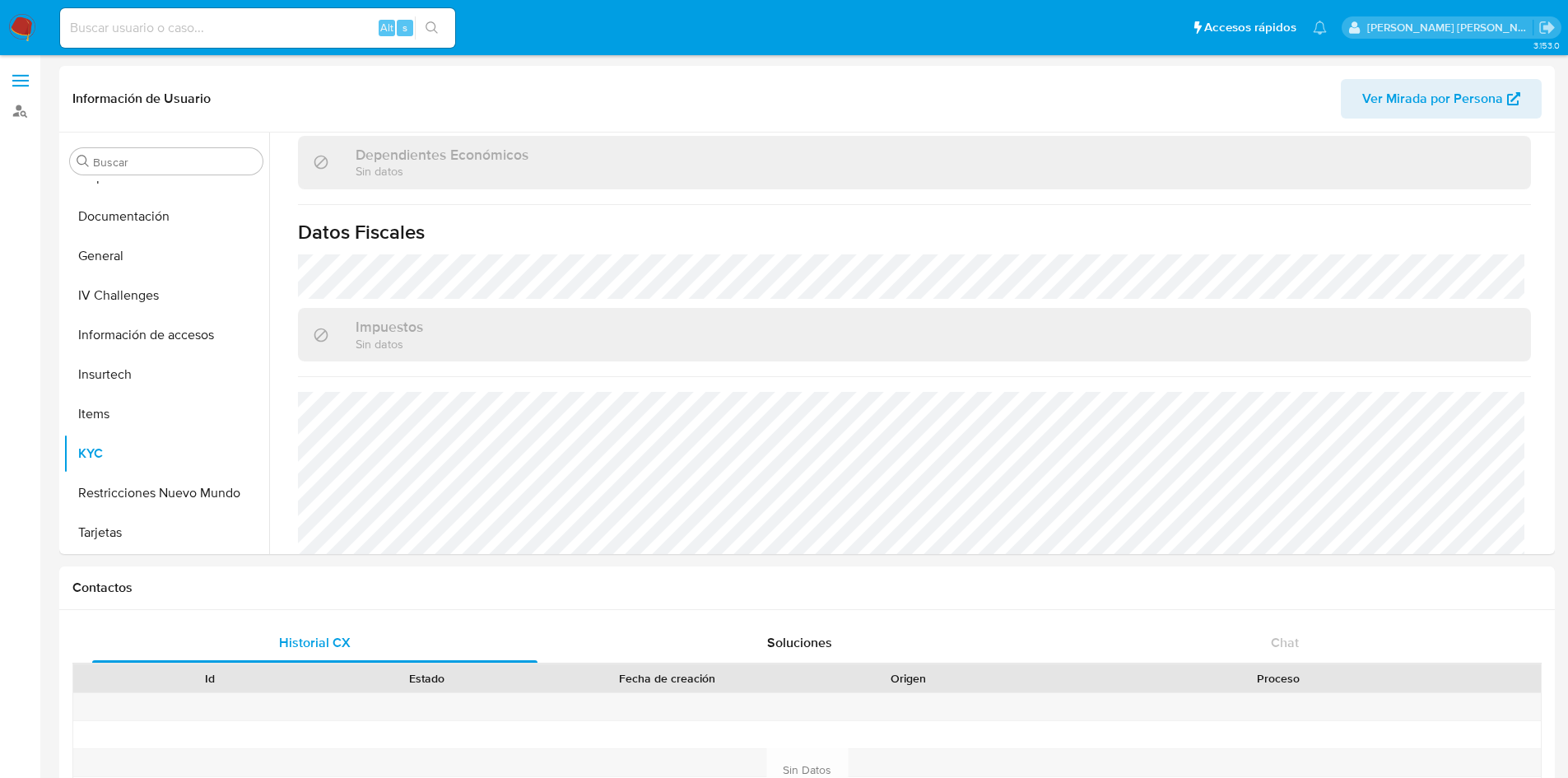
select select "10"
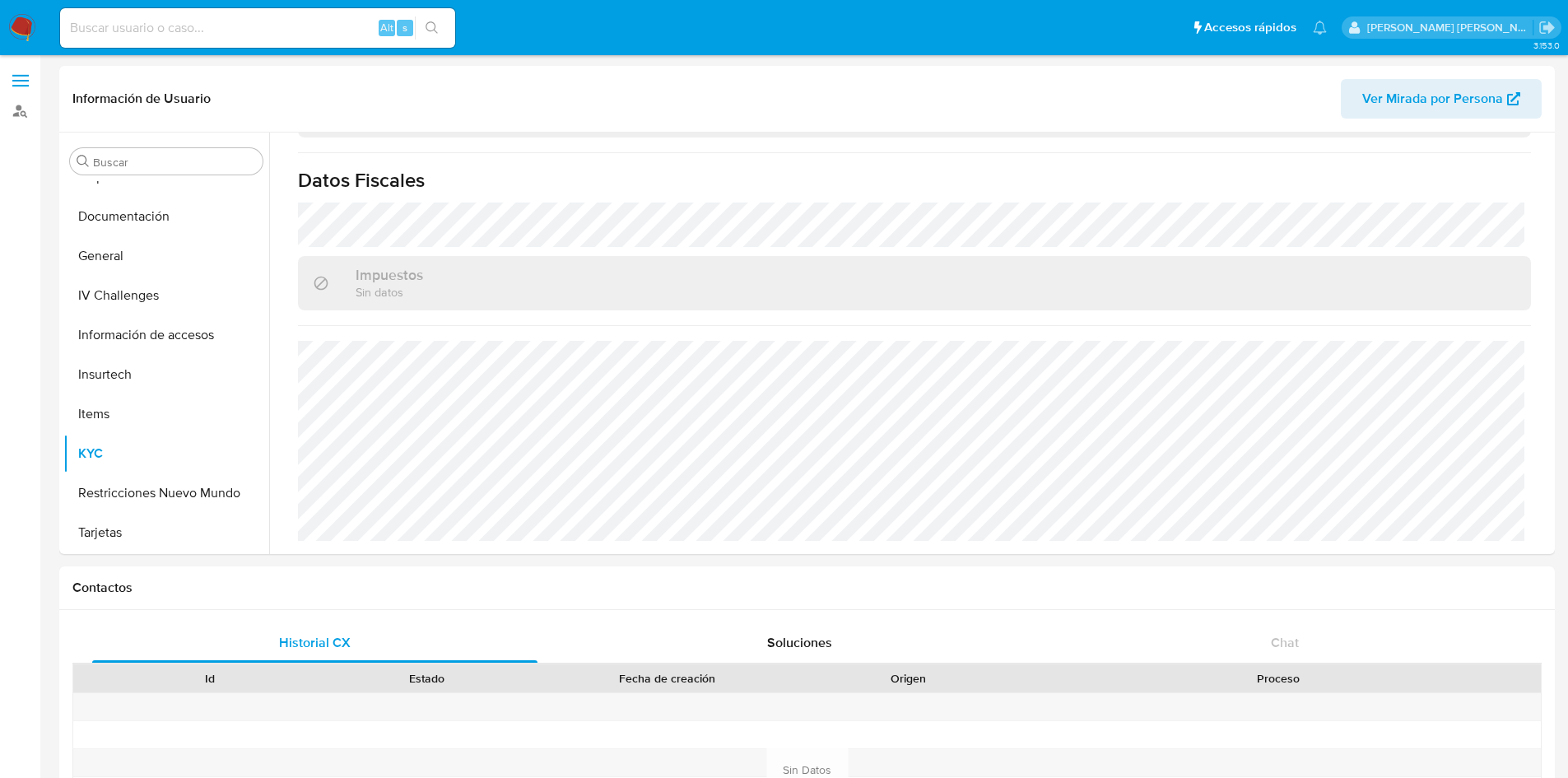
scroll to position [1019, 0]
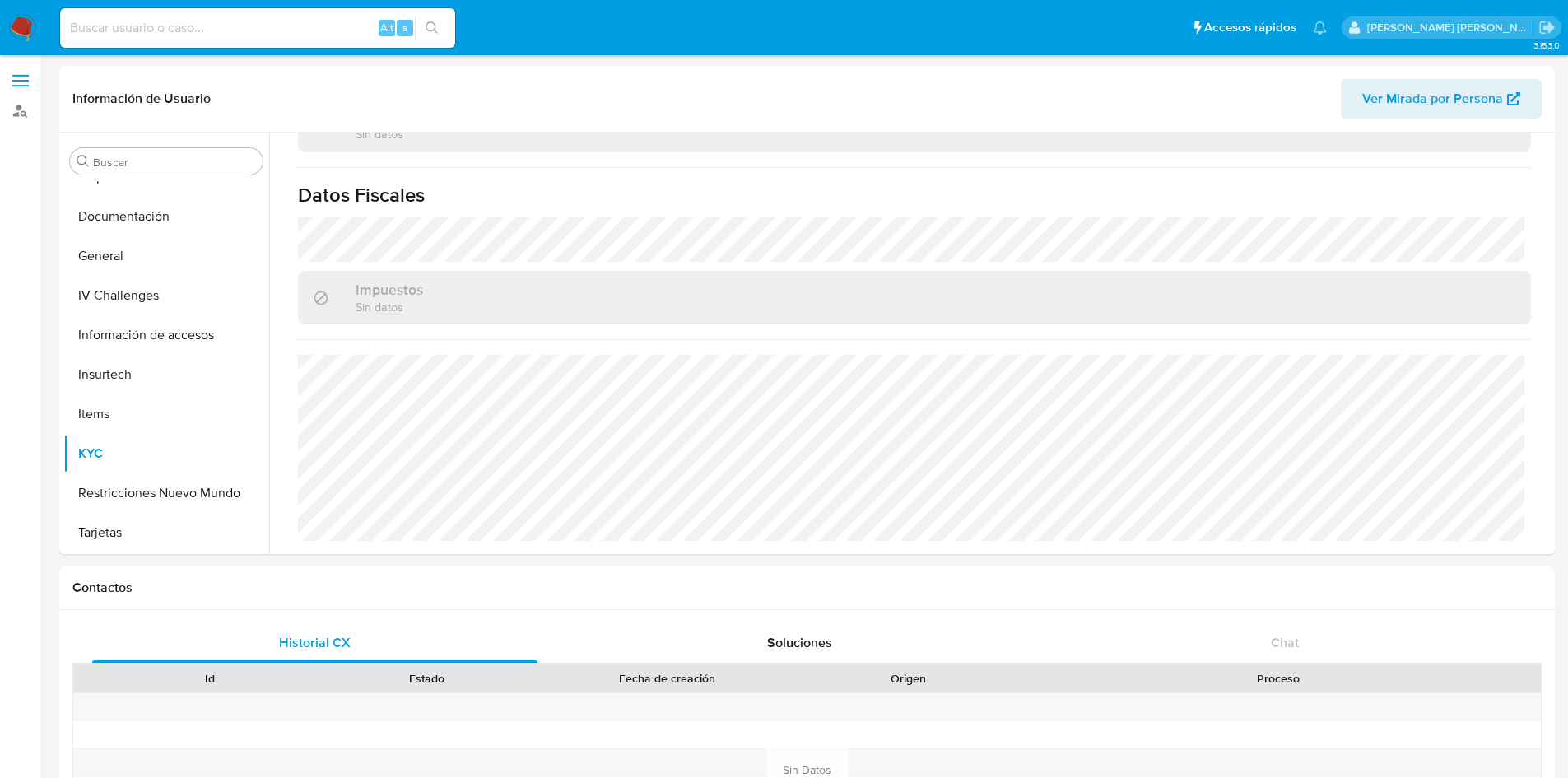
select select "10"
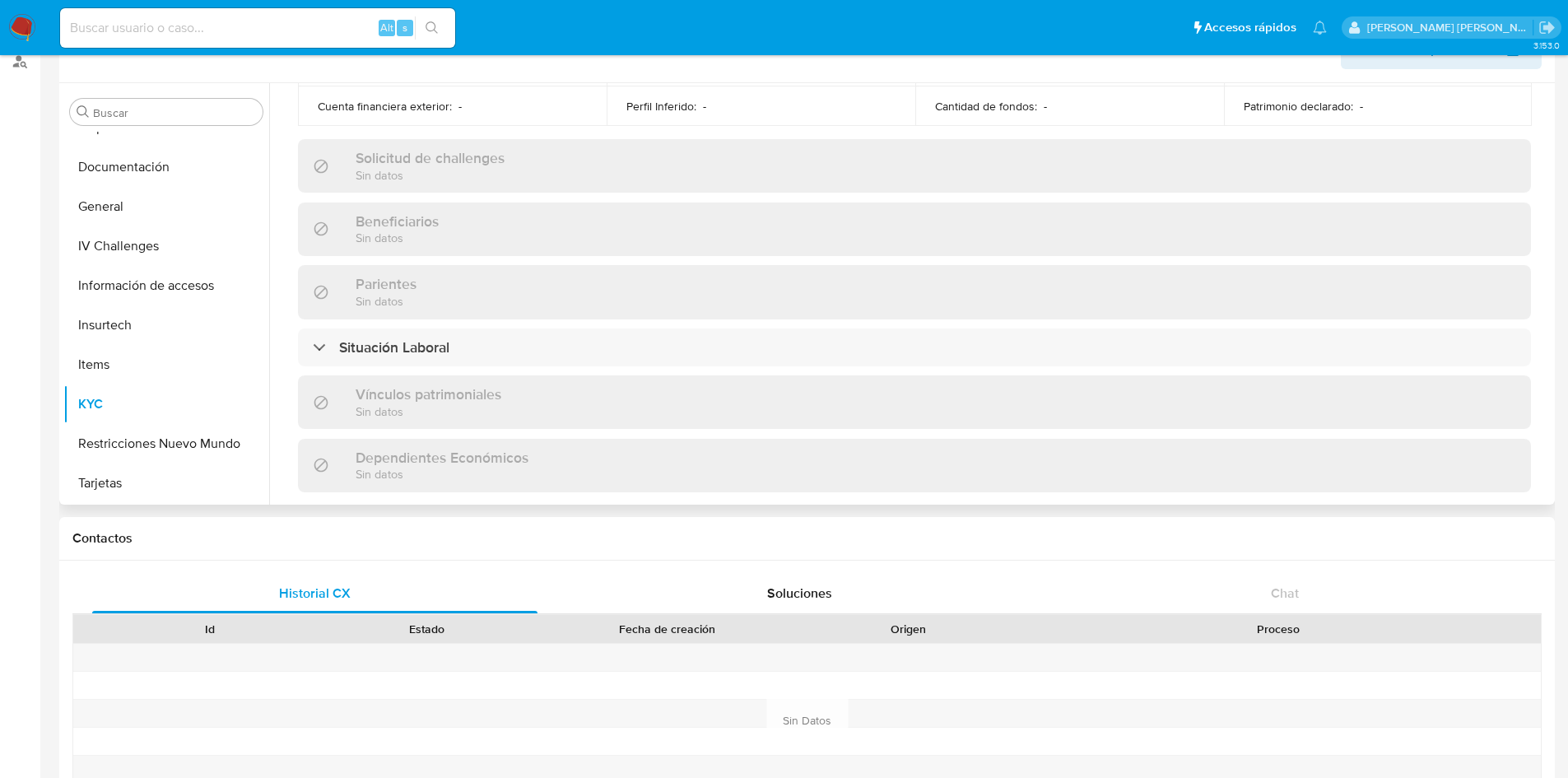
scroll to position [1019, 0]
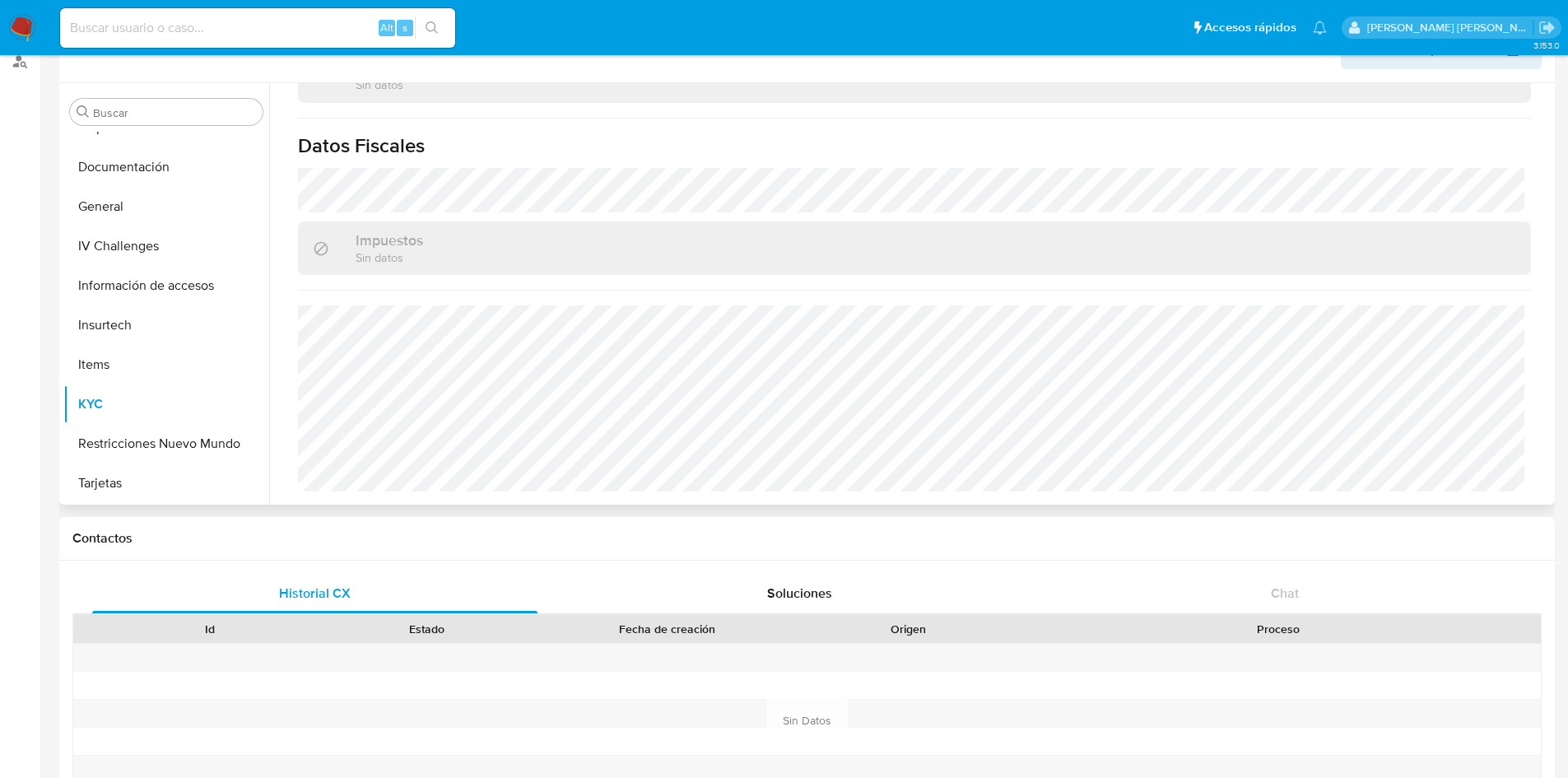
select select "10"
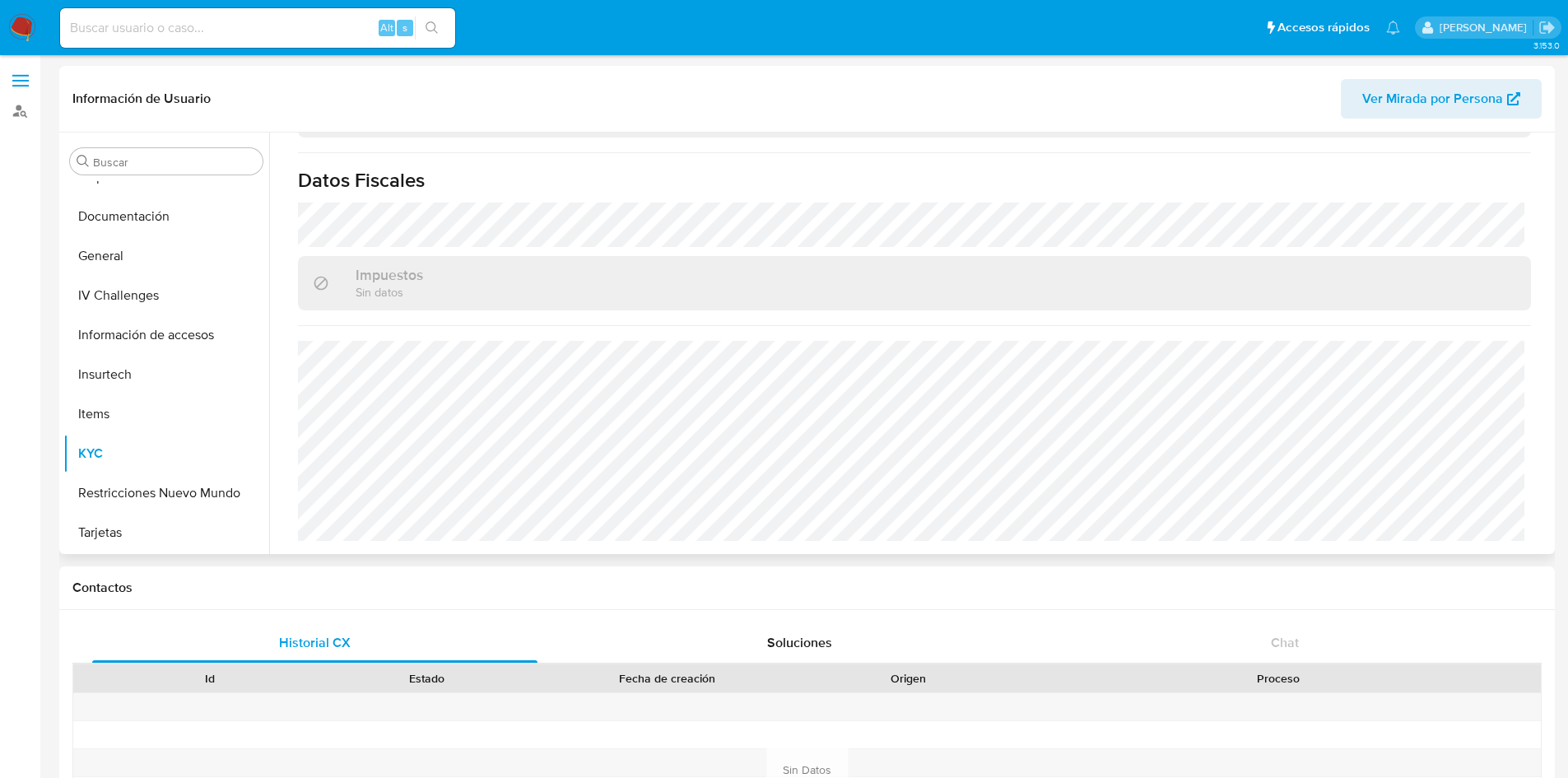
scroll to position [1019, 0]
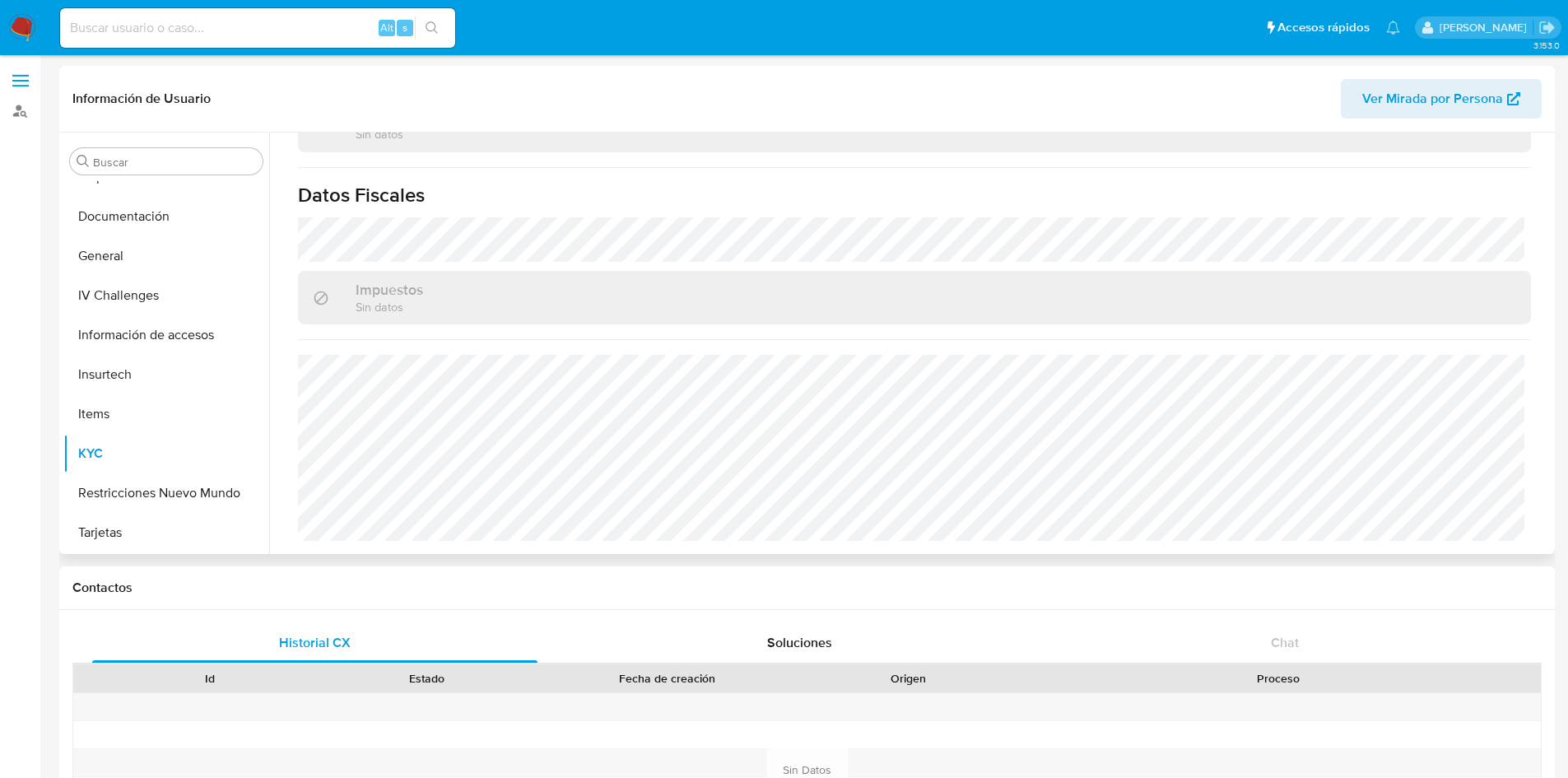
select select "10"
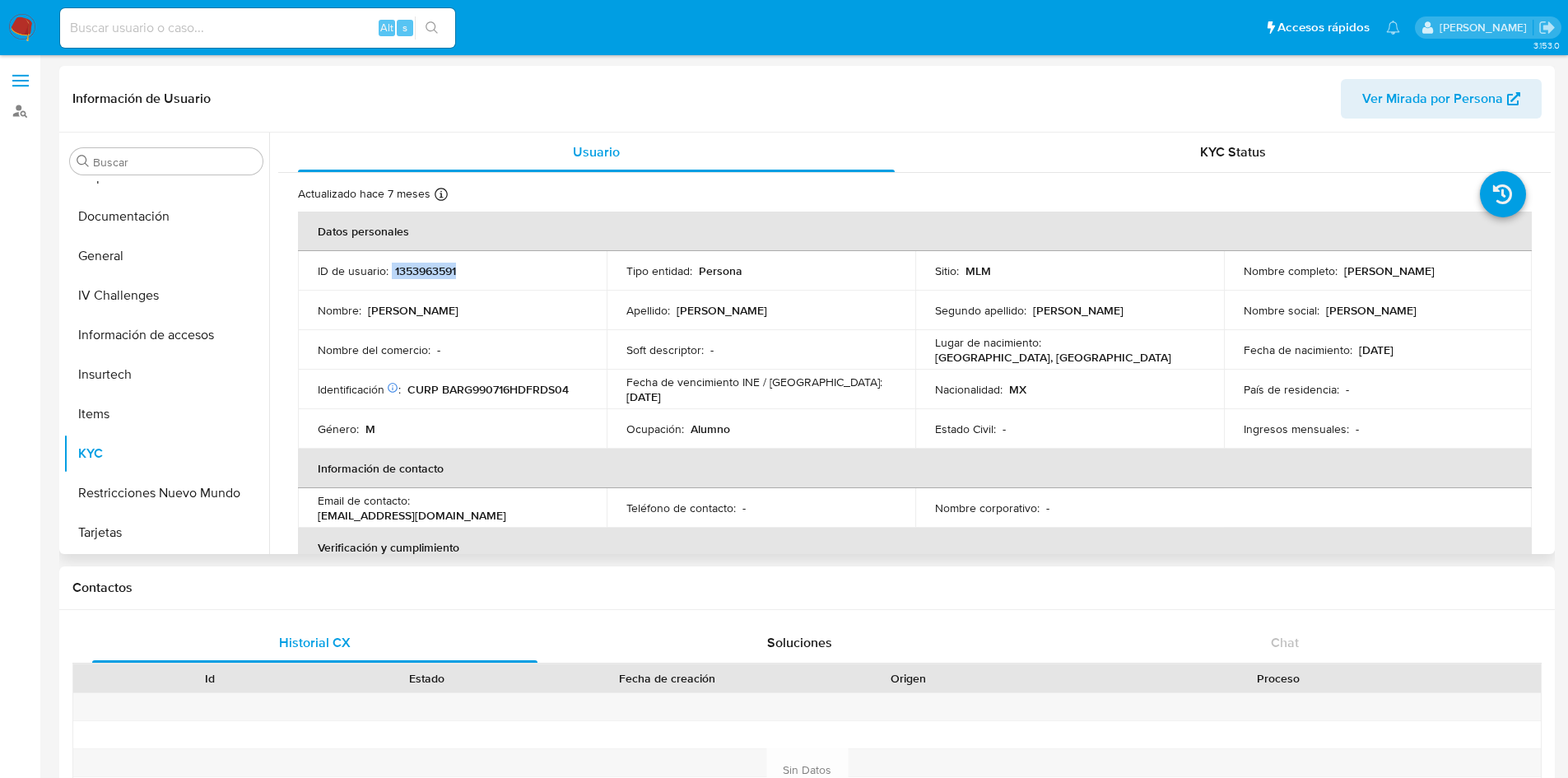
drag, startPoint x: 467, startPoint y: 266, endPoint x: 389, endPoint y: 269, distance: 78.1
click at [389, 269] on div "ID de usuario : 1353963591" at bounding box center [452, 270] width 269 height 14
copy div "1353963591"
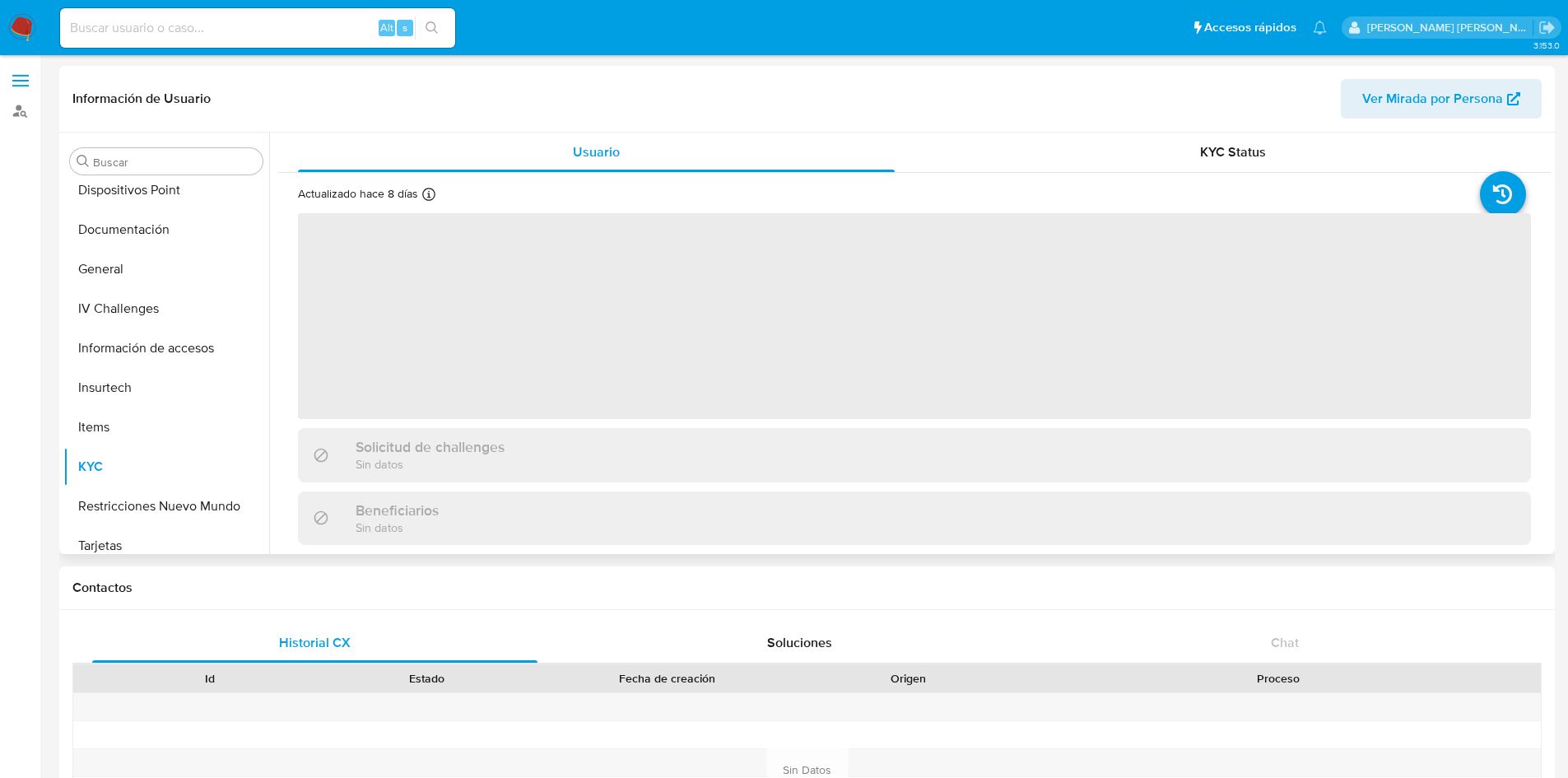
scroll to position [301, 0]
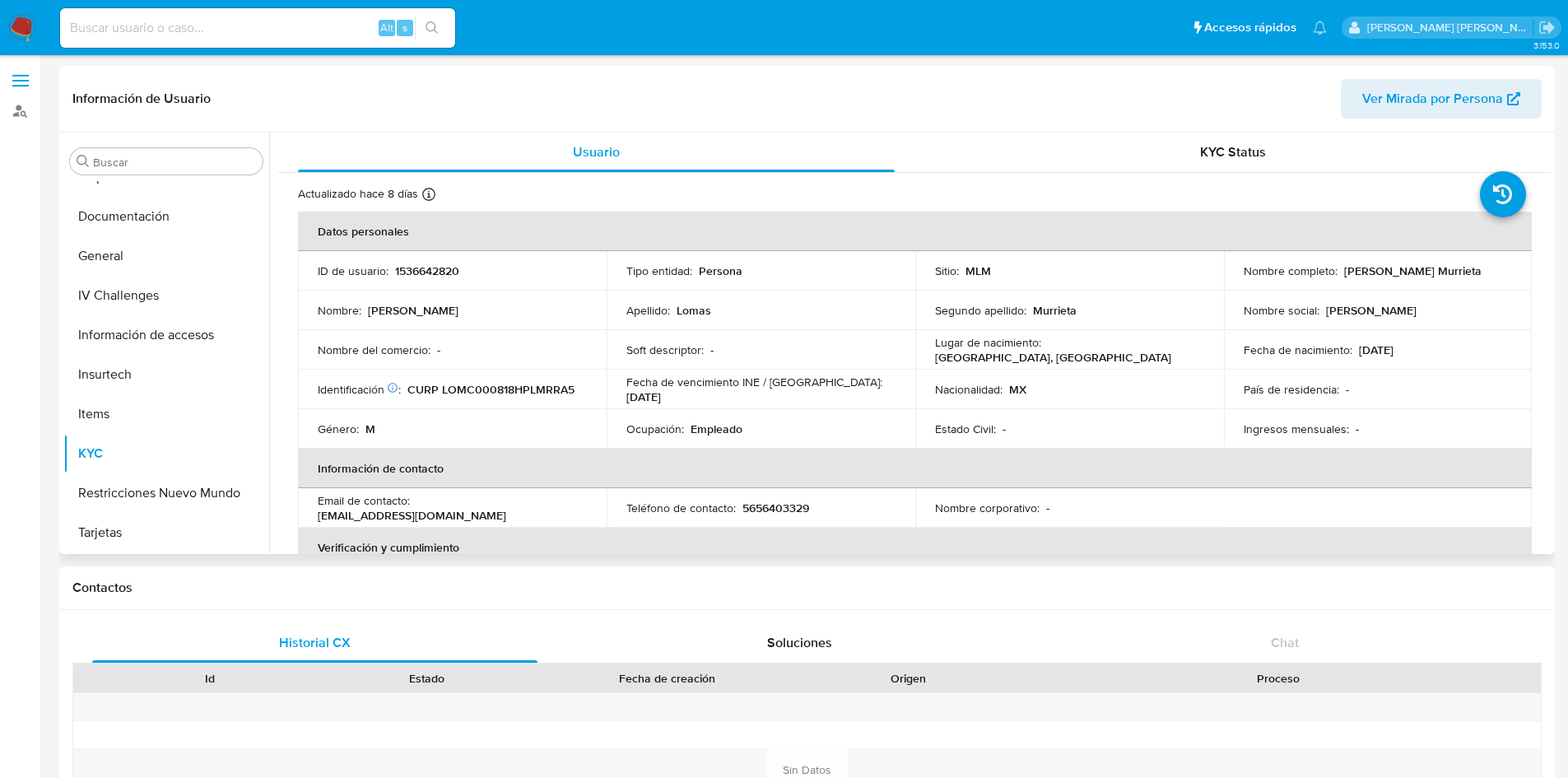
select select "10"
click at [588, 275] on td "ID de usuario : 1536642820" at bounding box center [452, 270] width 309 height 39
drag, startPoint x: 466, startPoint y: 275, endPoint x: 395, endPoint y: 275, distance: 71.0
click at [395, 275] on div "ID de usuario : 1536642820" at bounding box center [452, 270] width 269 height 14
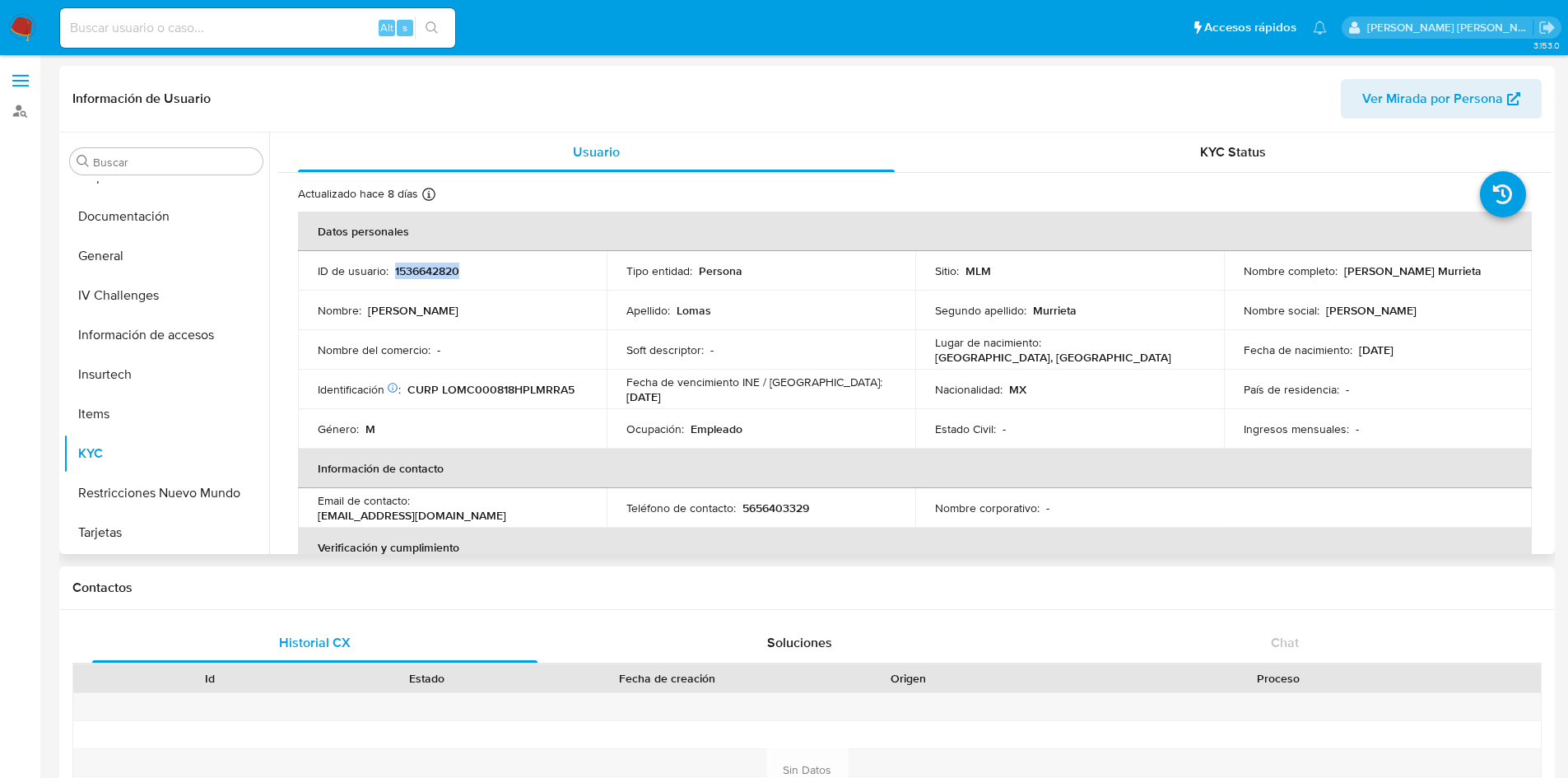
copy p "1536642820"
